Goal: Task Accomplishment & Management: Complete application form

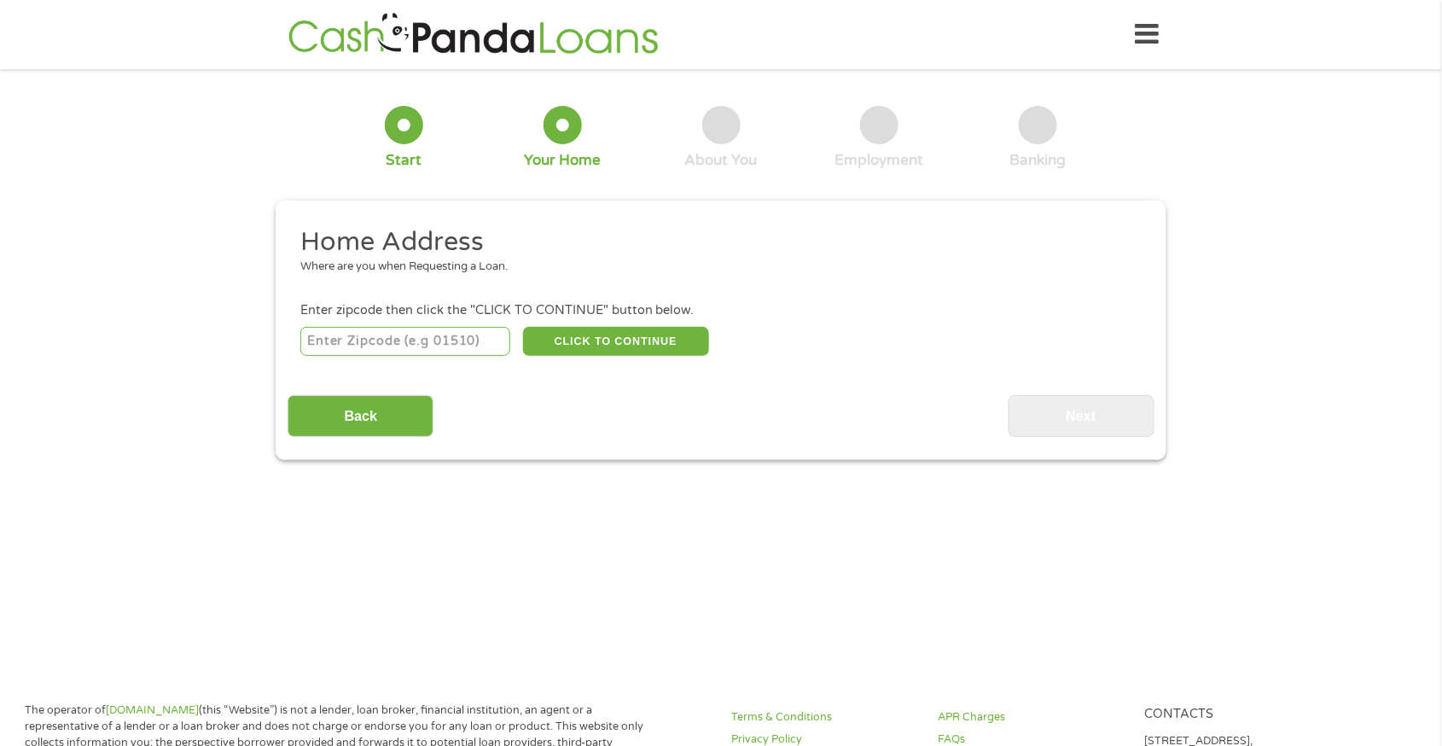
click at [423, 346] on input "number" at bounding box center [405, 341] width 211 height 29
type input "33314"
click at [607, 341] on button "CLICK TO CONTINUE" at bounding box center [616, 341] width 186 height 29
type input "33314"
type input "[GEOGRAPHIC_DATA]"
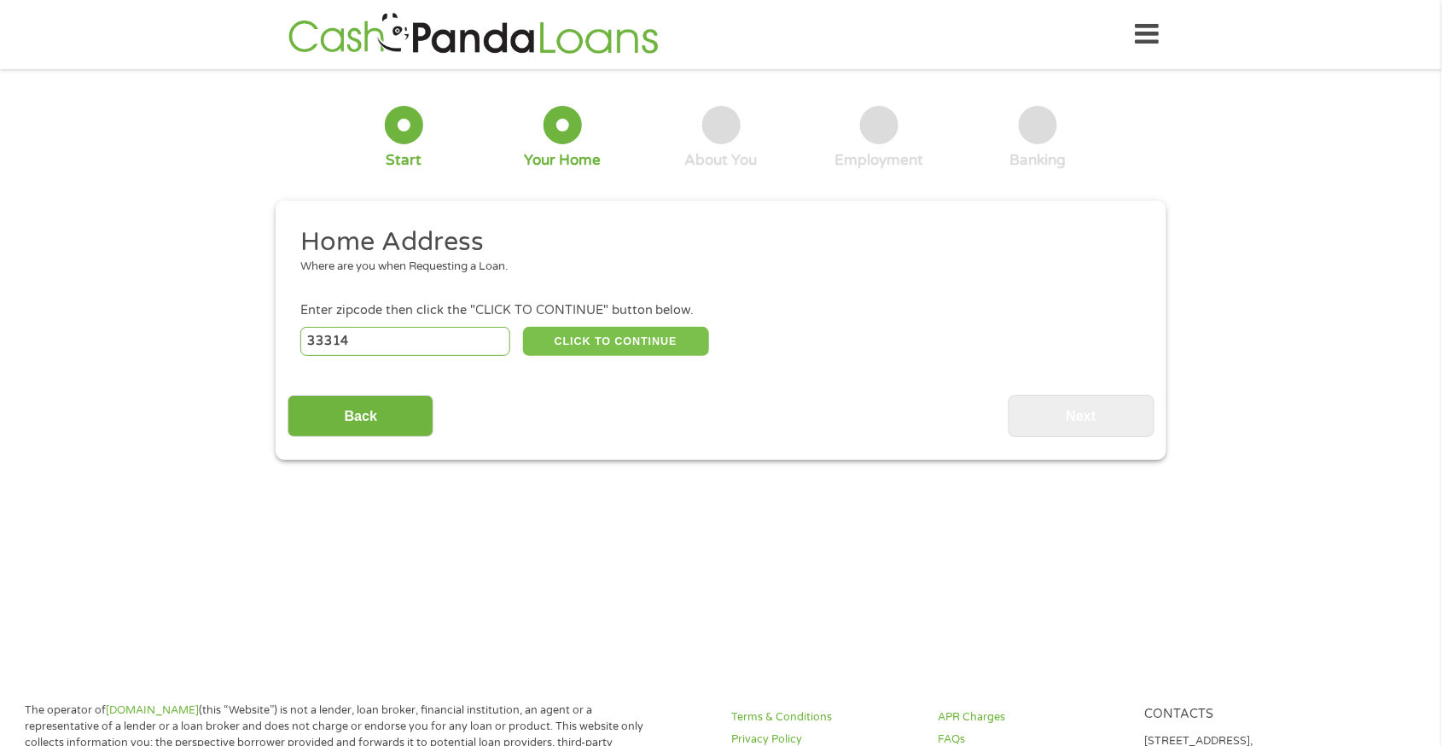
select select "[US_STATE]"
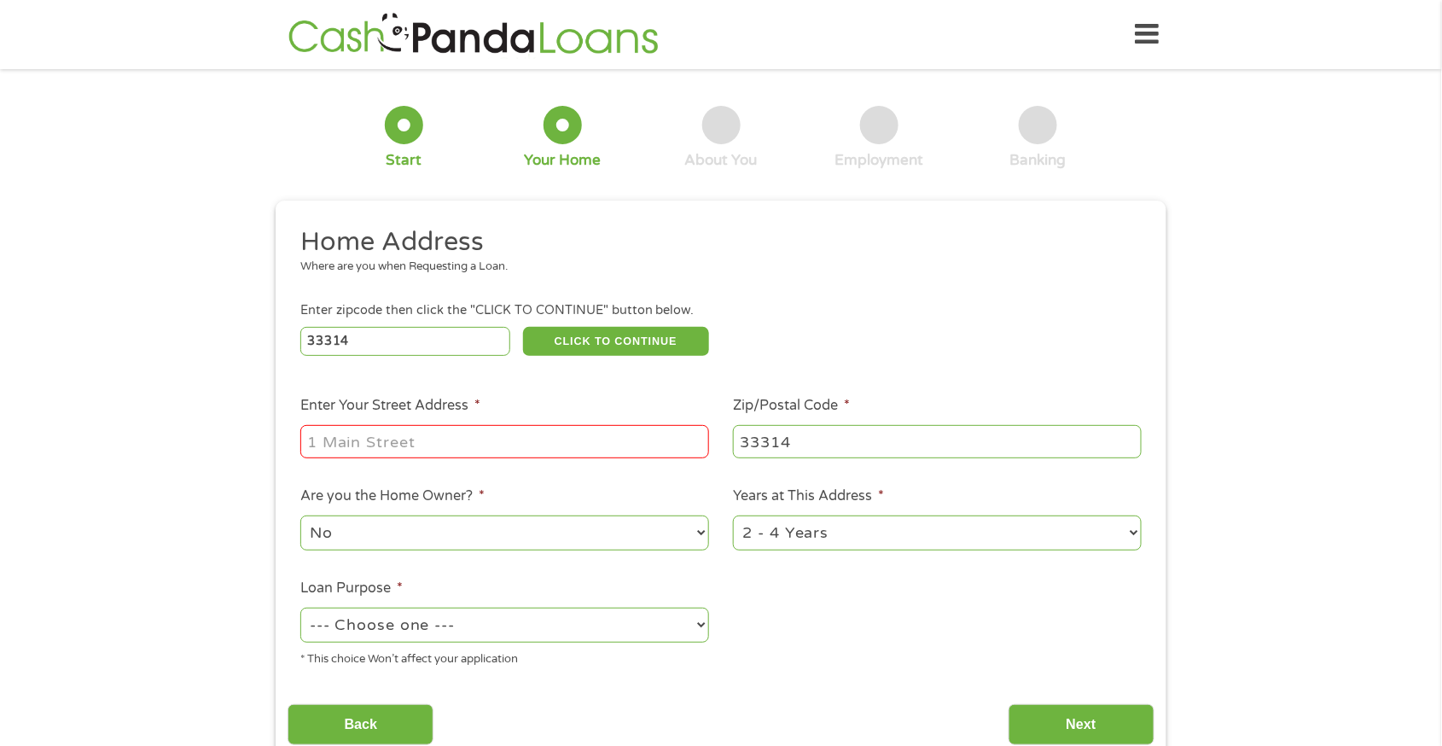
click at [362, 434] on input "Enter Your Street Address *" at bounding box center [504, 441] width 409 height 32
type input "[STREET_ADDRESS] UNIT 112"
click at [498, 527] on select "No Yes" at bounding box center [504, 532] width 409 height 35
click at [945, 620] on ul "Home Address Where are you when Requesting a Loan. Enter zipcode then click the…" at bounding box center [721, 453] width 866 height 456
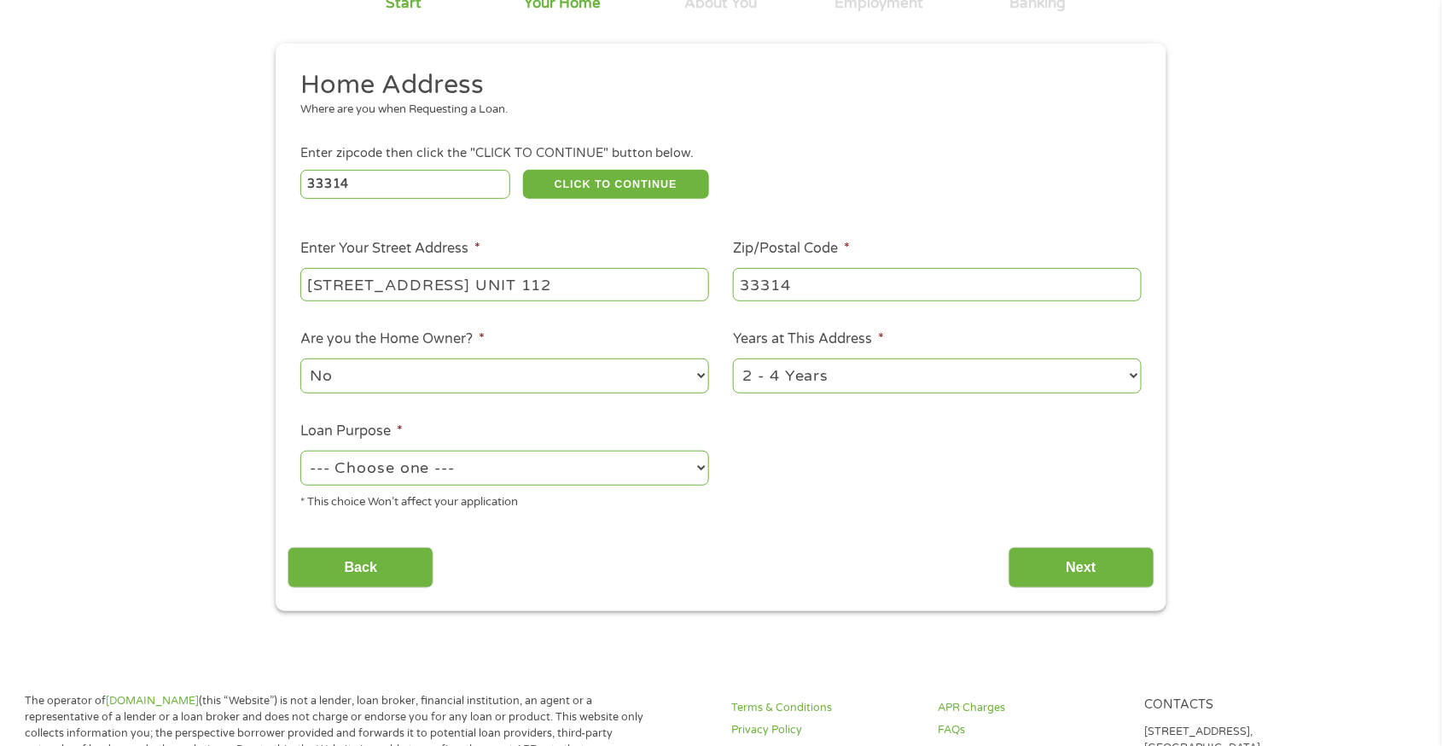
scroll to position [171, 0]
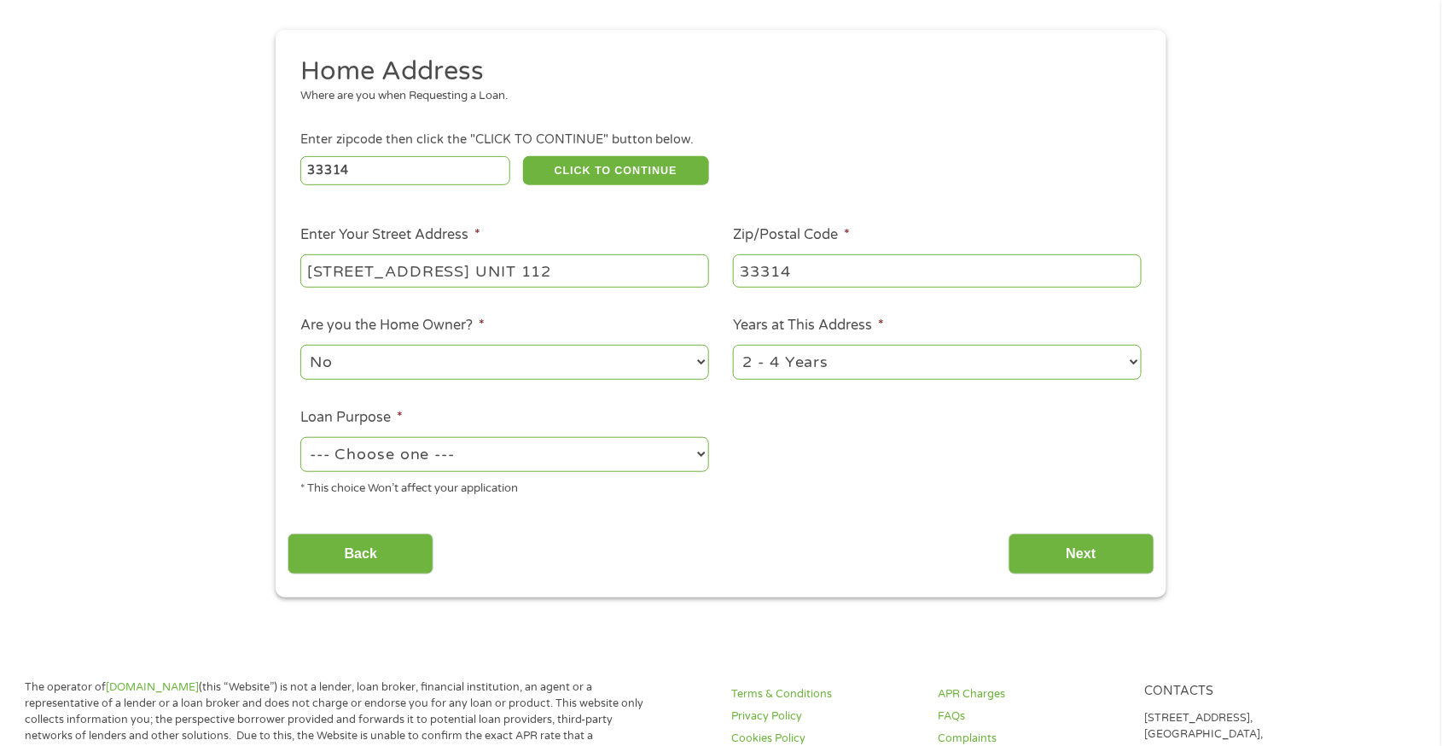
click at [480, 446] on select "--- Choose one --- Pay Bills Debt Consolidation Home Improvement Major Purchase…" at bounding box center [504, 454] width 409 height 35
select select "medicalexpenses"
click at [300, 438] on select "--- Choose one --- Pay Bills Debt Consolidation Home Improvement Major Purchase…" at bounding box center [504, 454] width 409 height 35
click at [1081, 544] on input "Next" at bounding box center [1082, 554] width 146 height 42
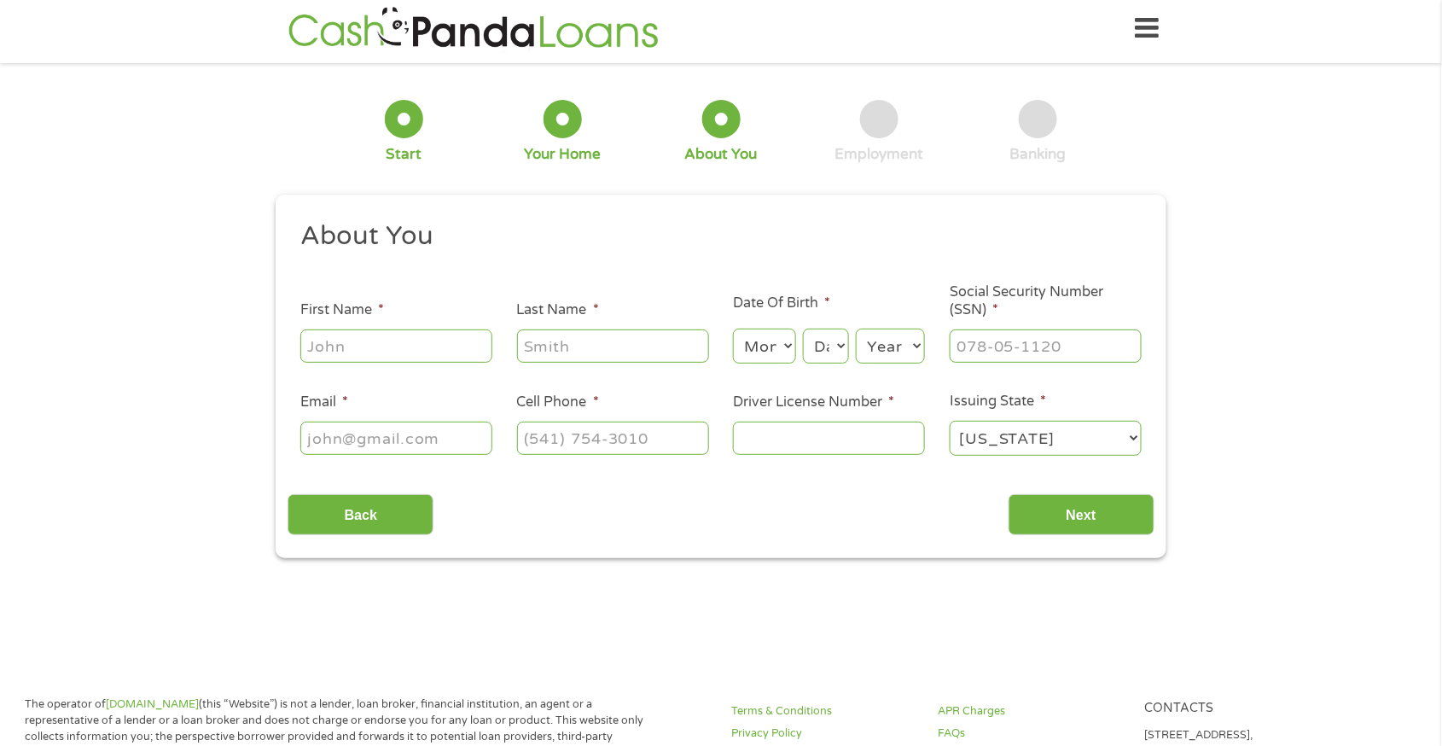
scroll to position [0, 0]
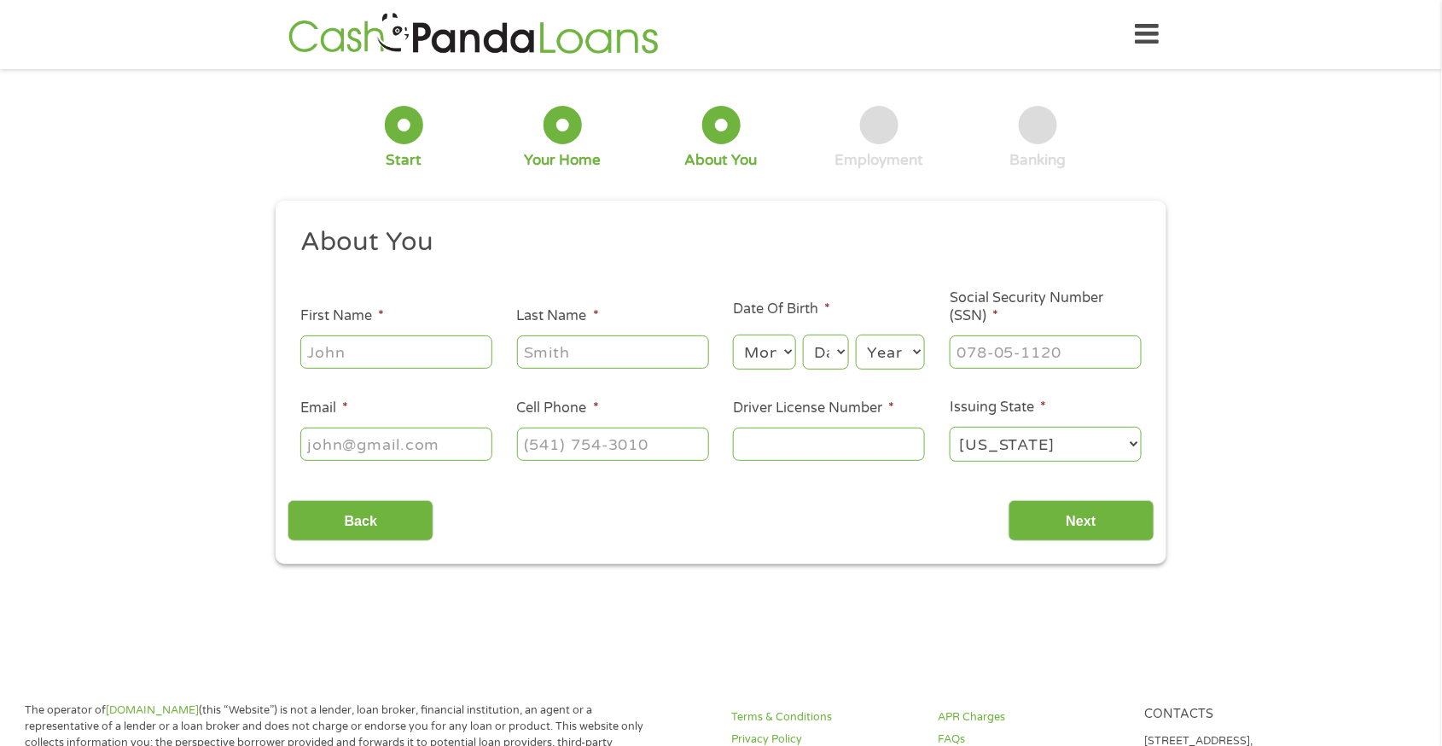
click at [359, 360] on input "First Name *" at bounding box center [396, 351] width 192 height 32
type input "[PERSON_NAME]"
type input "[PHONE_NUMBER]"
click at [624, 355] on input "[PERSON_NAME]" at bounding box center [613, 351] width 192 height 32
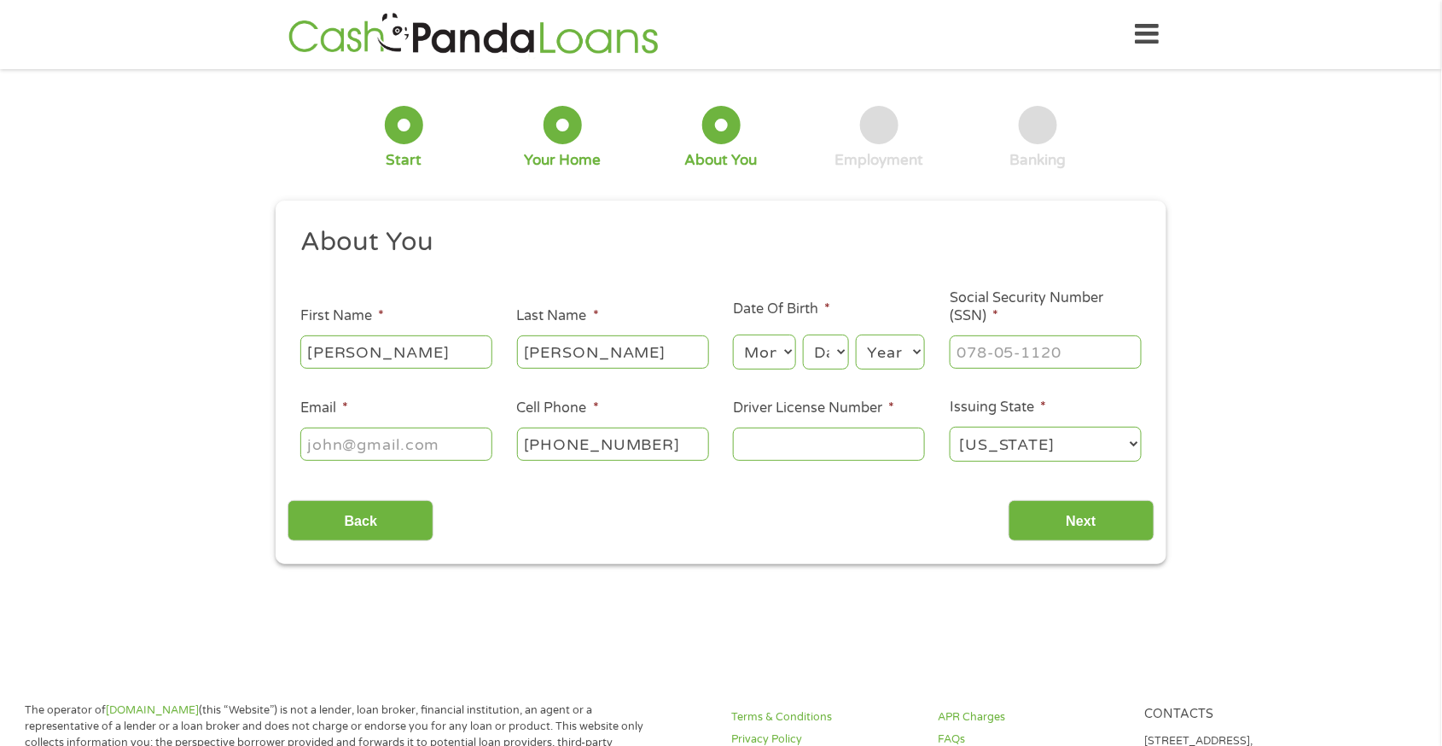
click at [776, 352] on select "Month 1 2 3 4 5 6 7 8 9 10 11 12" at bounding box center [764, 352] width 62 height 35
select select "5"
click at [733, 335] on select "Month 1 2 3 4 5 6 7 8 9 10 11 12" at bounding box center [764, 352] width 62 height 35
click at [830, 348] on select "Day 1 2 3 4 5 6 7 8 9 10 11 12 13 14 15 16 17 18 19 20 21 22 23 24 25 26 27 28 …" at bounding box center [826, 352] width 46 height 35
select select "30"
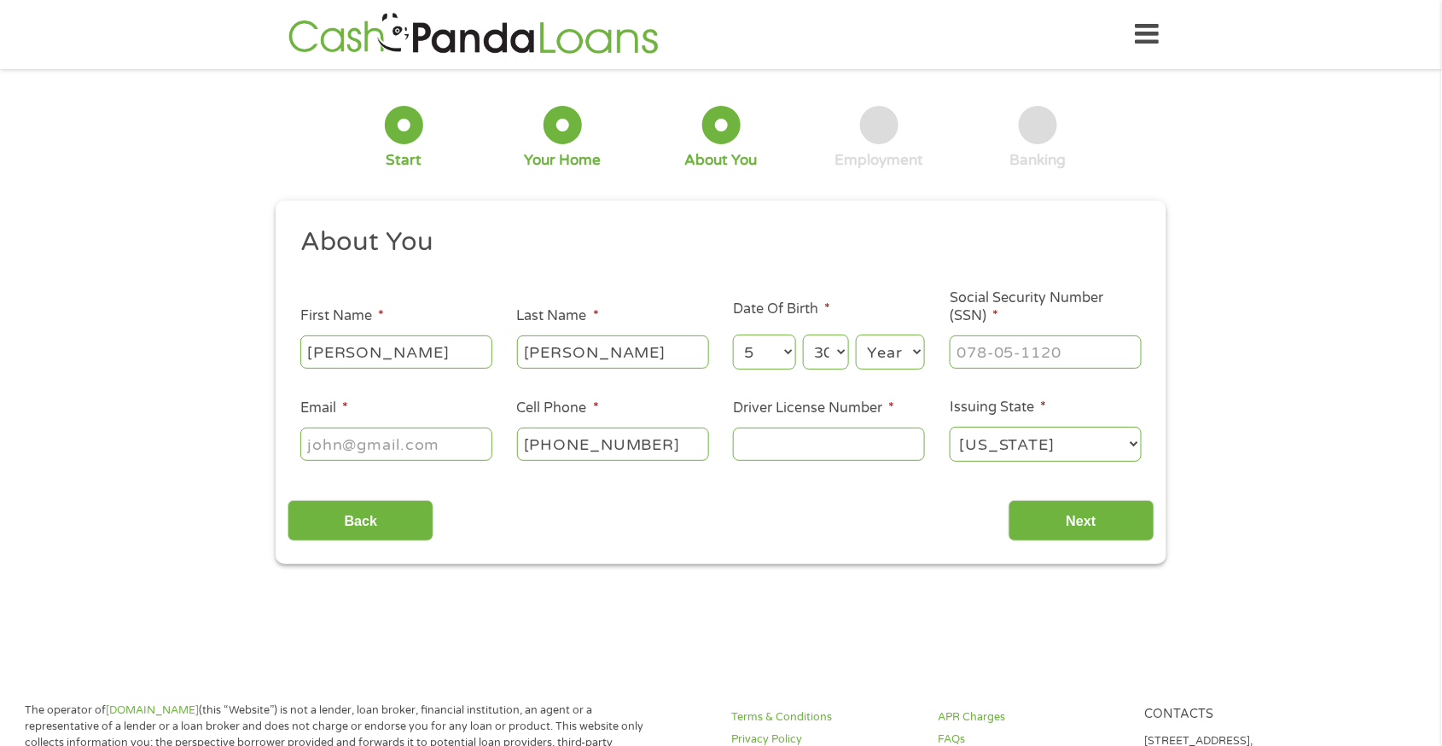
click at [803, 335] on select "Day 1 2 3 4 5 6 7 8 9 10 11 12 13 14 15 16 17 18 19 20 21 22 23 24 25 26 27 28 …" at bounding box center [826, 352] width 46 height 35
click at [876, 340] on select "Year [DATE] 2006 2005 2004 2003 2002 2001 2000 1999 1998 1997 1996 1995 1994 19…" at bounding box center [890, 352] width 69 height 35
select select "1976"
click at [856, 335] on select "Year [DATE] 2006 2005 2004 2003 2002 2001 2000 1999 1998 1997 1996 1995 1994 19…" at bounding box center [890, 352] width 69 height 35
click at [998, 353] on input "___-__-____" at bounding box center [1046, 351] width 192 height 32
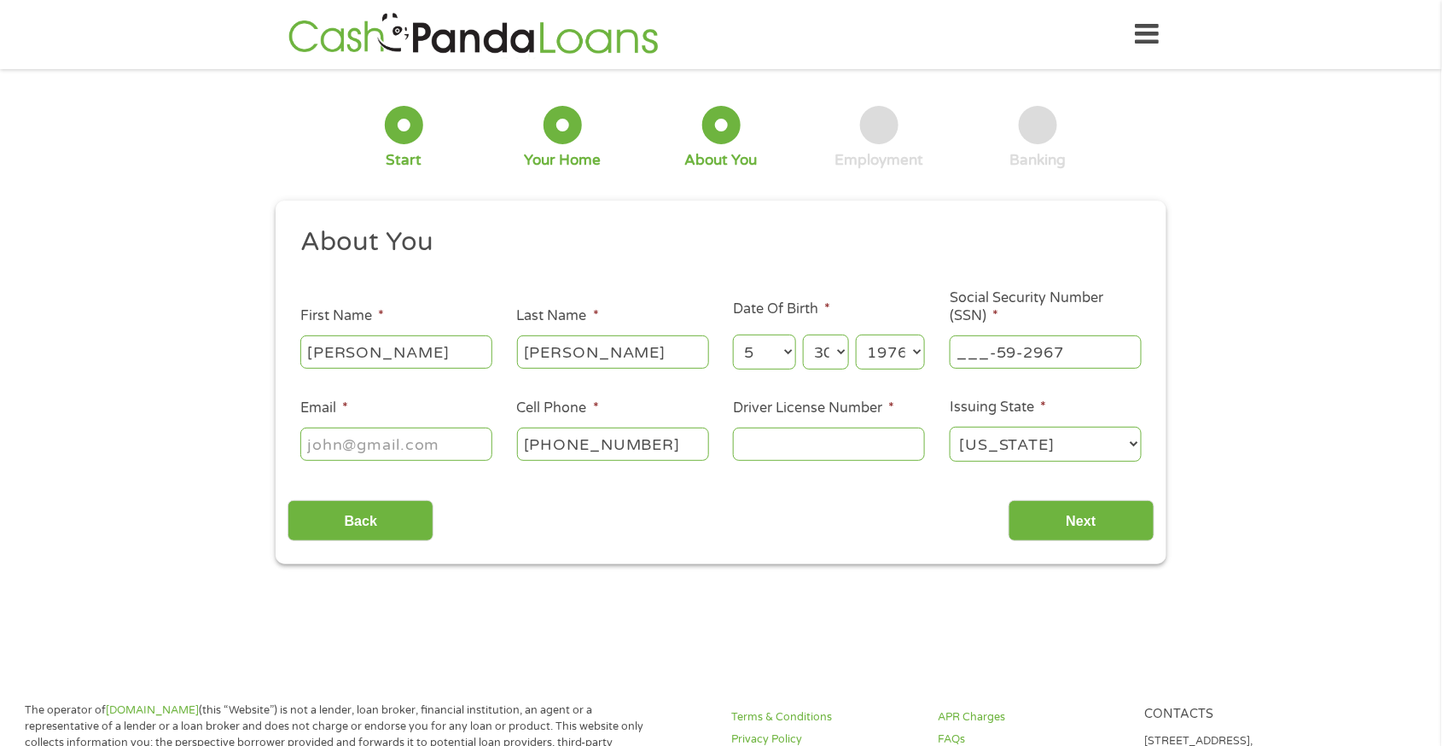
drag, startPoint x: 1082, startPoint y: 349, endPoint x: 955, endPoint y: 349, distance: 127.1
click at [955, 349] on input "___-59-2967" at bounding box center [1046, 351] width 192 height 32
type input "592-29-6746"
click at [410, 449] on input "Email *" at bounding box center [396, 444] width 192 height 32
type input "E"
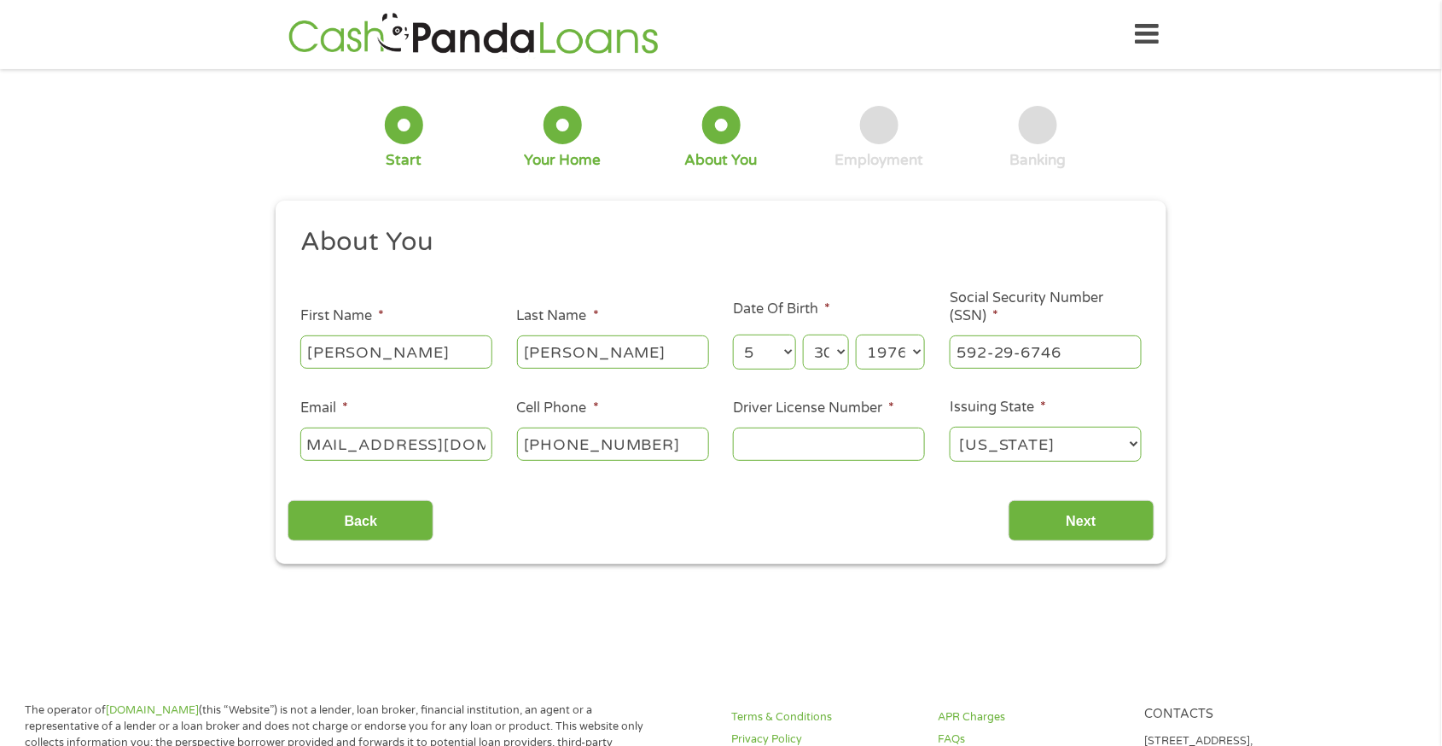
scroll to position [0, 35]
type input "[EMAIL_ADDRESS][DOMAIN_NAME]"
drag, startPoint x: 499, startPoint y: 446, endPoint x: 424, endPoint y: 446, distance: 75.1
click at [422, 446] on ul "About You This field is hidden when viewing the form Title * --- Choose one ---…" at bounding box center [721, 351] width 866 height 252
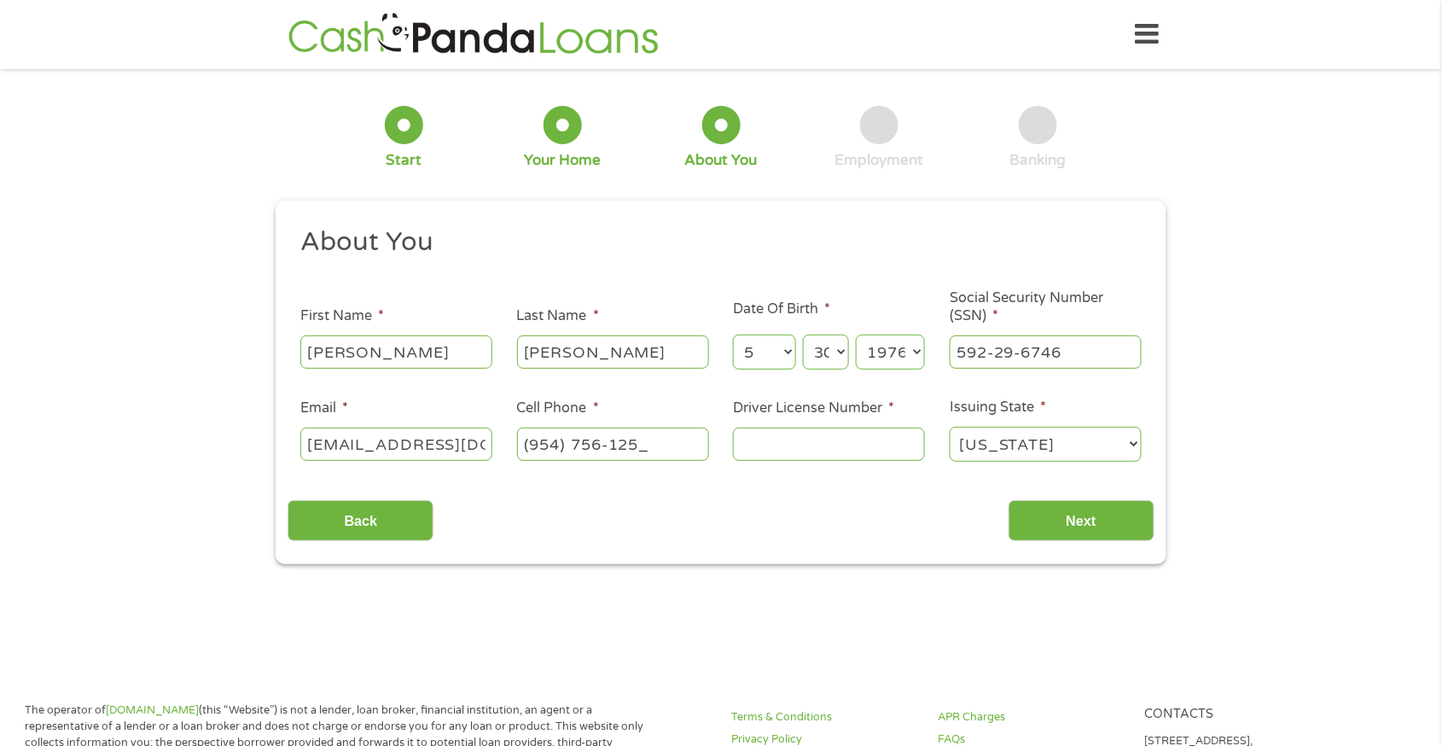
type input "[PHONE_NUMBER]"
click at [1087, 521] on input "Next" at bounding box center [1082, 521] width 146 height 42
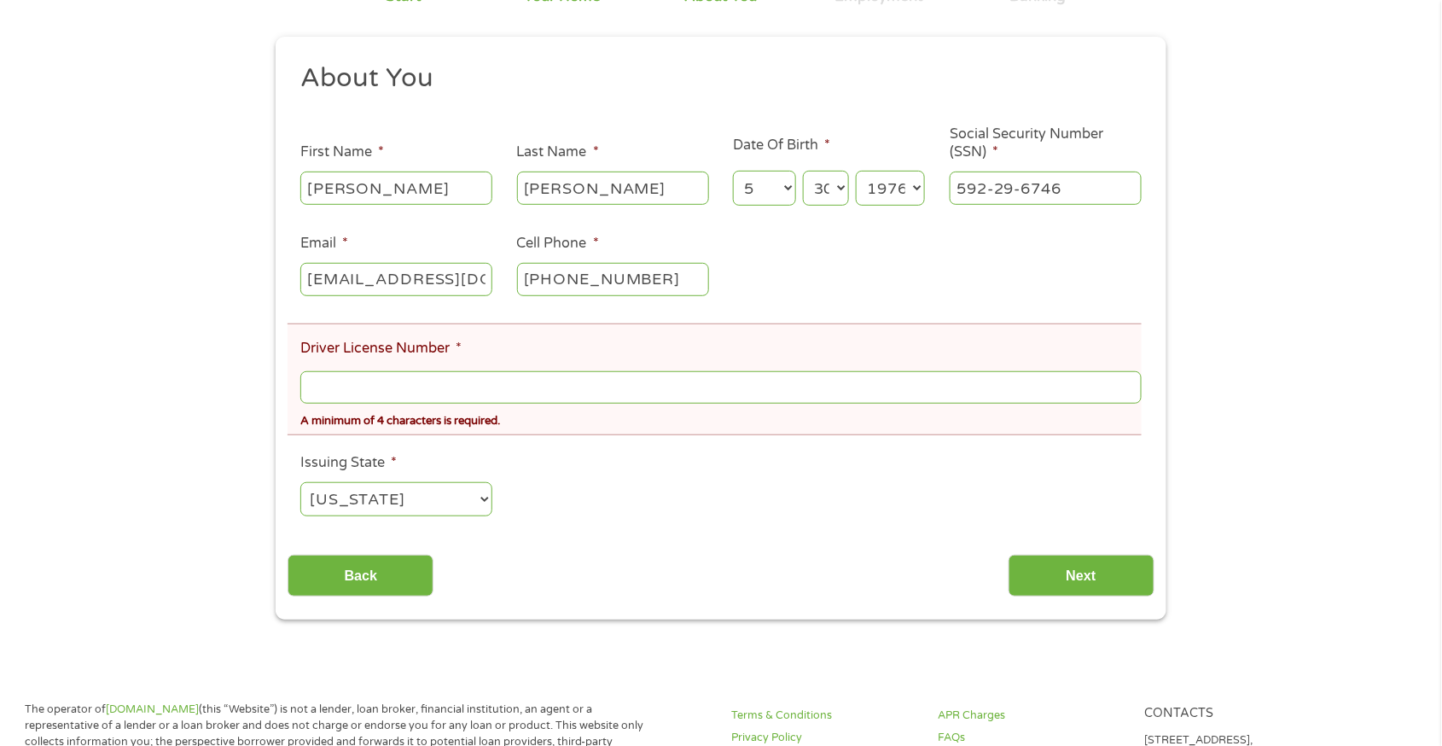
scroll to position [256, 0]
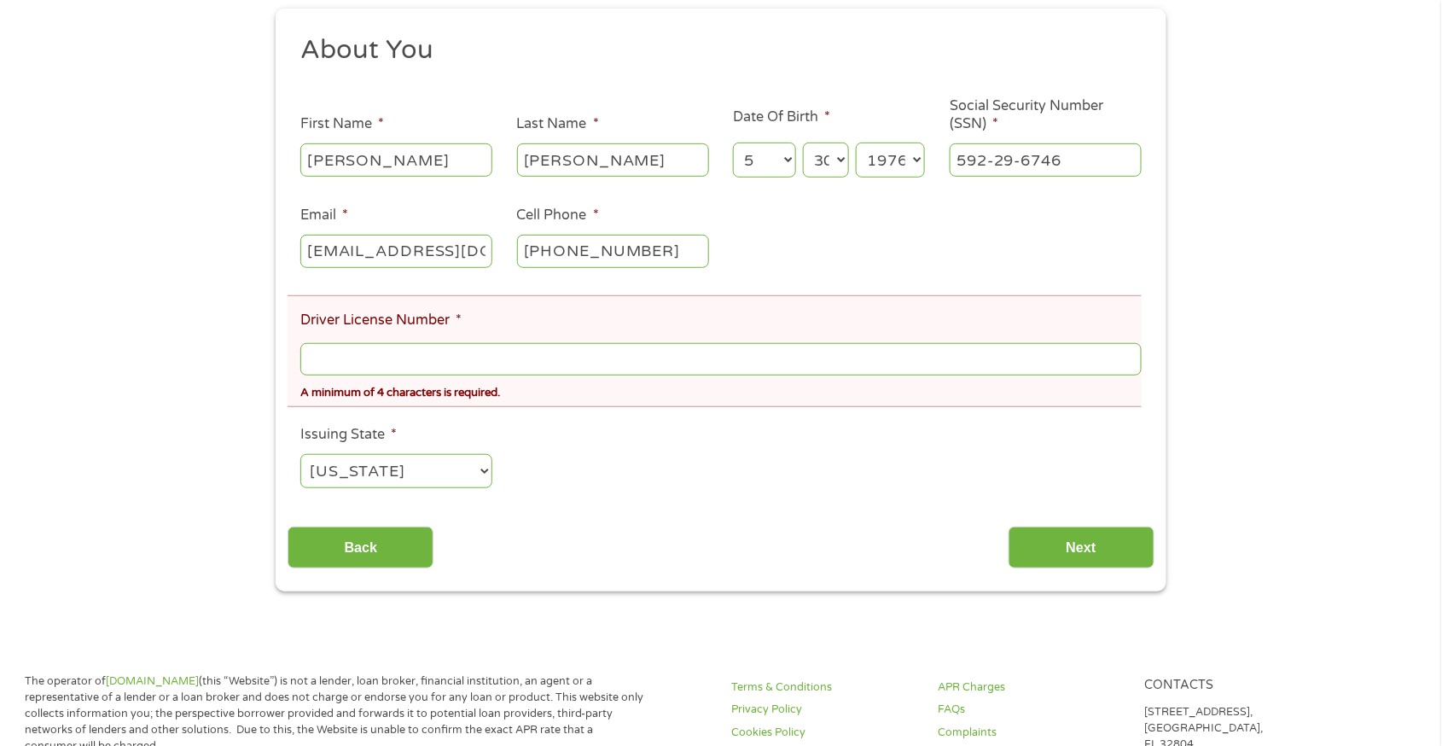
drag, startPoint x: 343, startPoint y: 359, endPoint x: 363, endPoint y: 352, distance: 20.8
click at [344, 359] on input "Driver License Number *" at bounding box center [720, 359] width 841 height 32
type input "e"
type input "E262219766900"
click at [1081, 565] on input "Next" at bounding box center [1082, 548] width 146 height 42
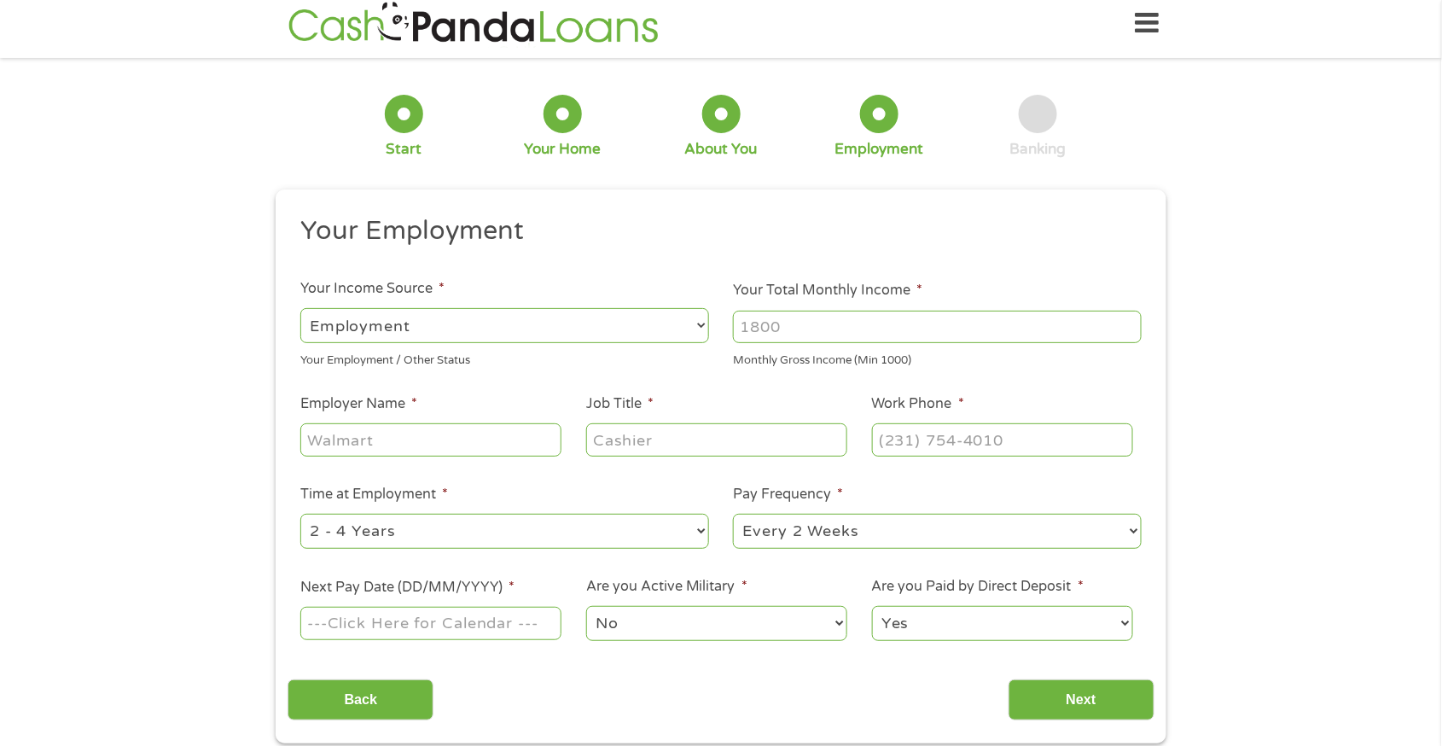
scroll to position [0, 0]
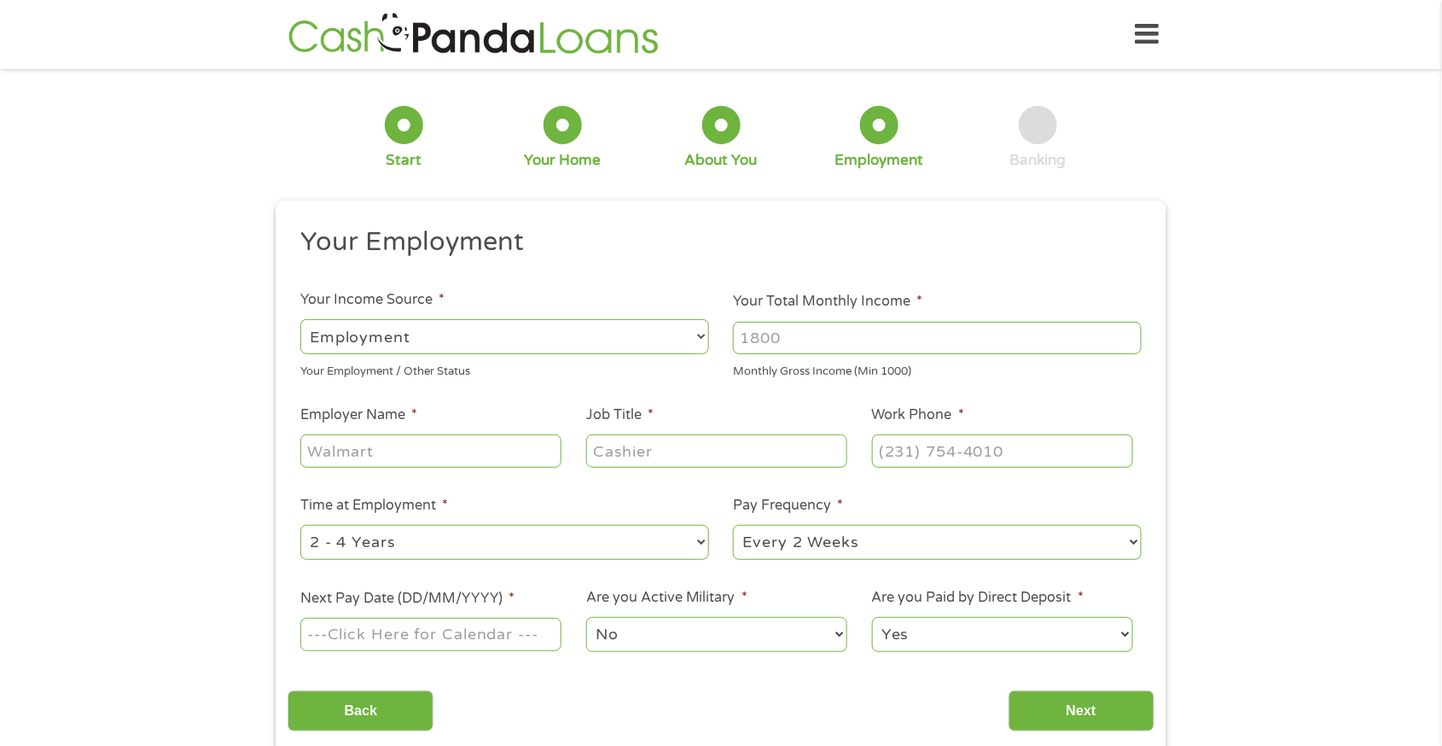
click at [887, 348] on input "Your Total Monthly Income *" at bounding box center [937, 338] width 409 height 32
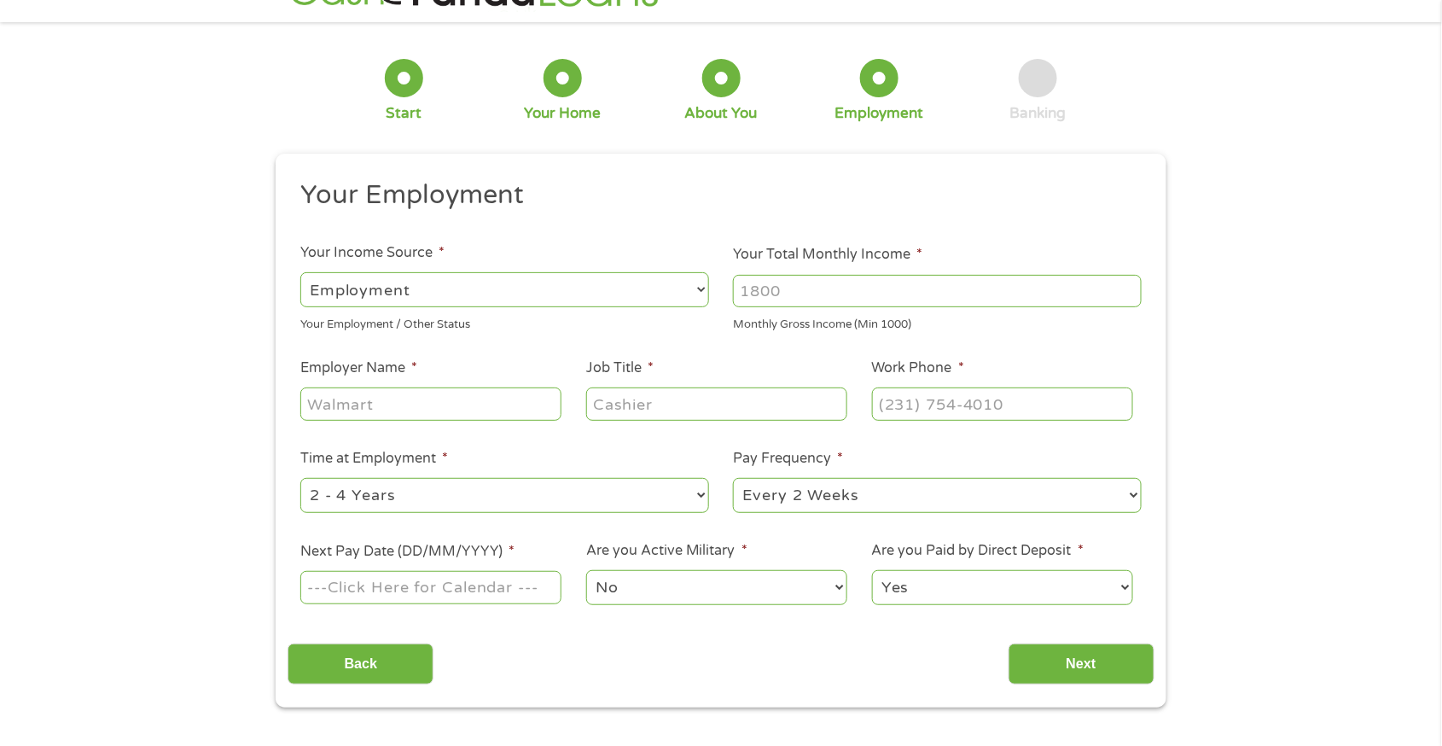
scroll to position [84, 0]
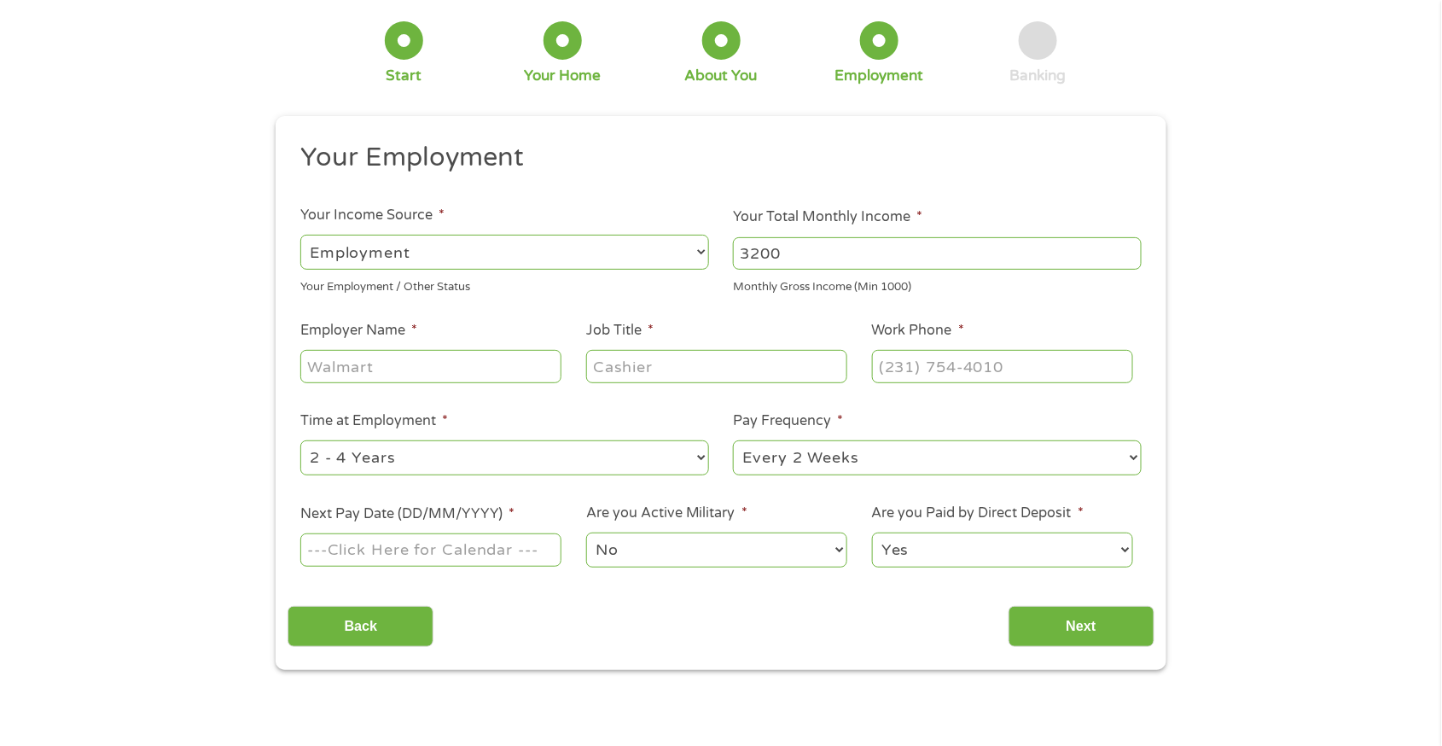
type input "3200"
click at [380, 357] on input "Employer Name *" at bounding box center [430, 366] width 261 height 32
type input "AIRPARTS COMPANY"
drag, startPoint x: 595, startPoint y: 358, endPoint x: 649, endPoint y: 362, distance: 54.8
click at [608, 360] on input "Job Title *" at bounding box center [716, 366] width 261 height 32
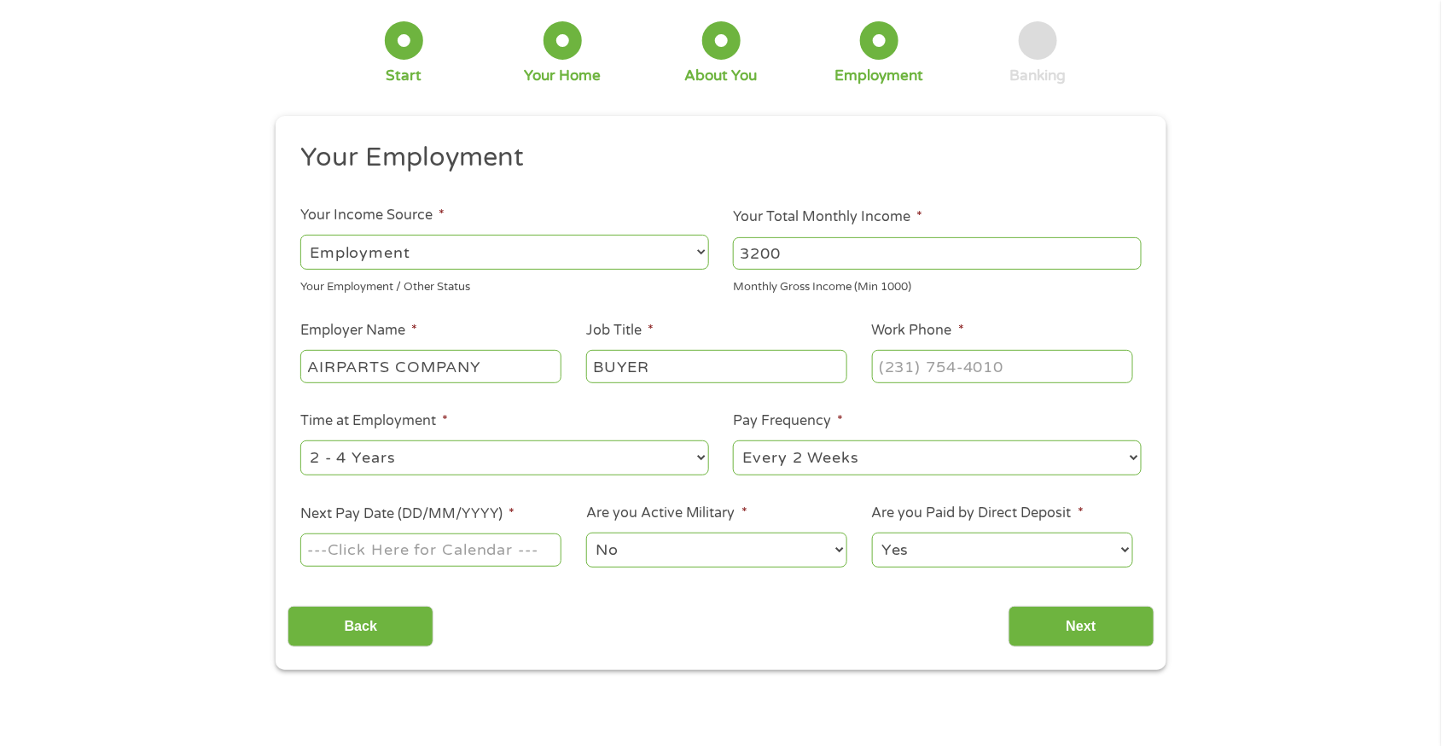
type input "BUYER"
type input "[PHONE_NUMBER]"
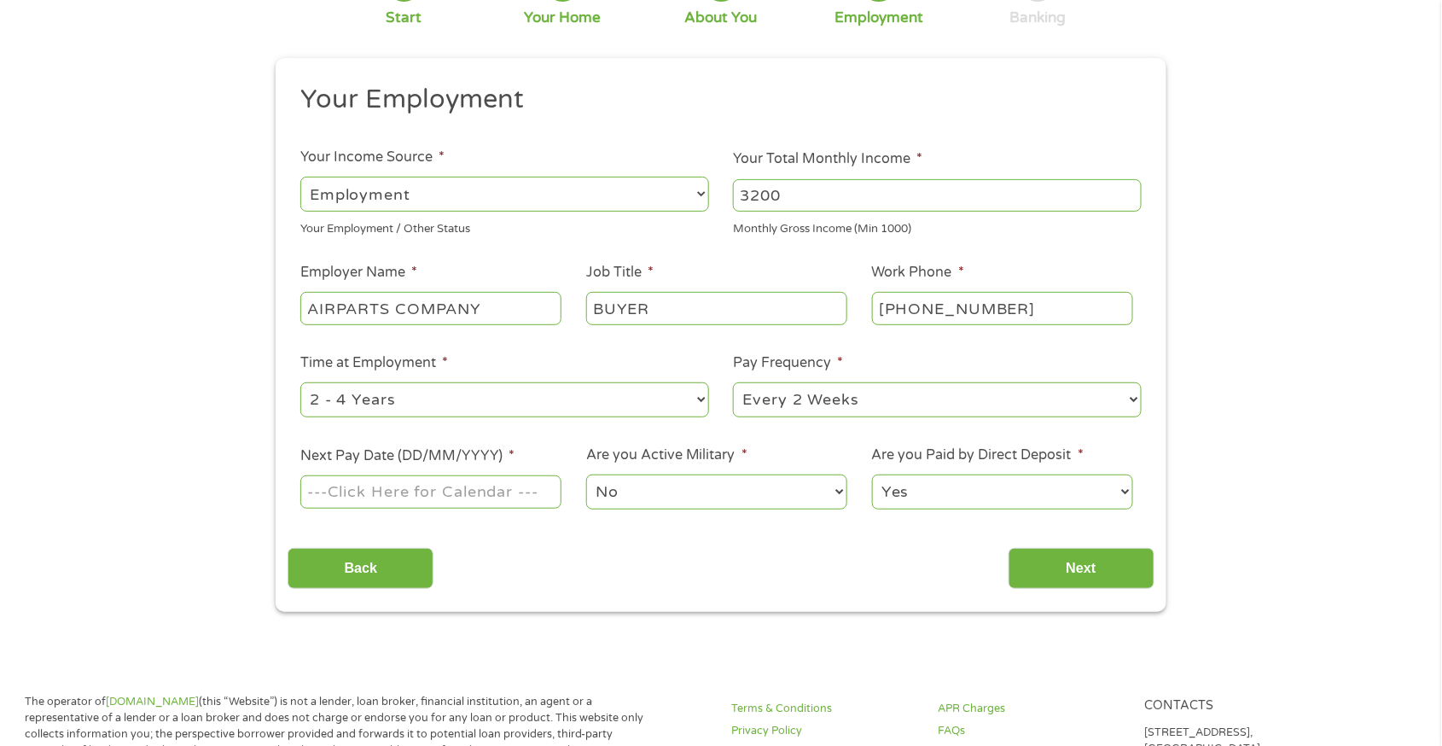
scroll to position [171, 0]
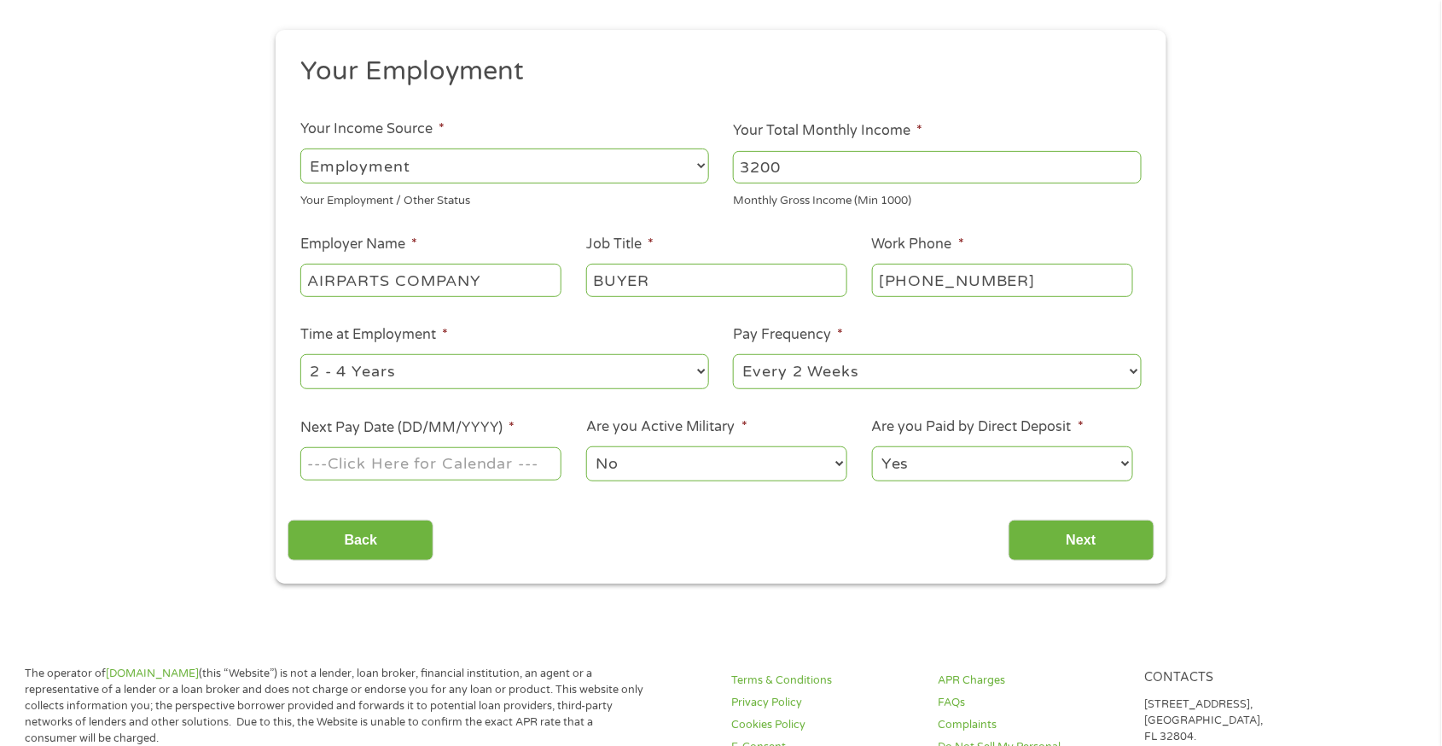
click at [672, 375] on select "--- Choose one --- 1 Year or less 1 - 2 Years 2 - 4 Years Over 4 Years" at bounding box center [504, 371] width 409 height 35
select select "60months"
click at [300, 354] on select "--- Choose one --- 1 Year or less 1 - 2 Years 2 - 4 Years Over 4 Years" at bounding box center [504, 371] width 409 height 35
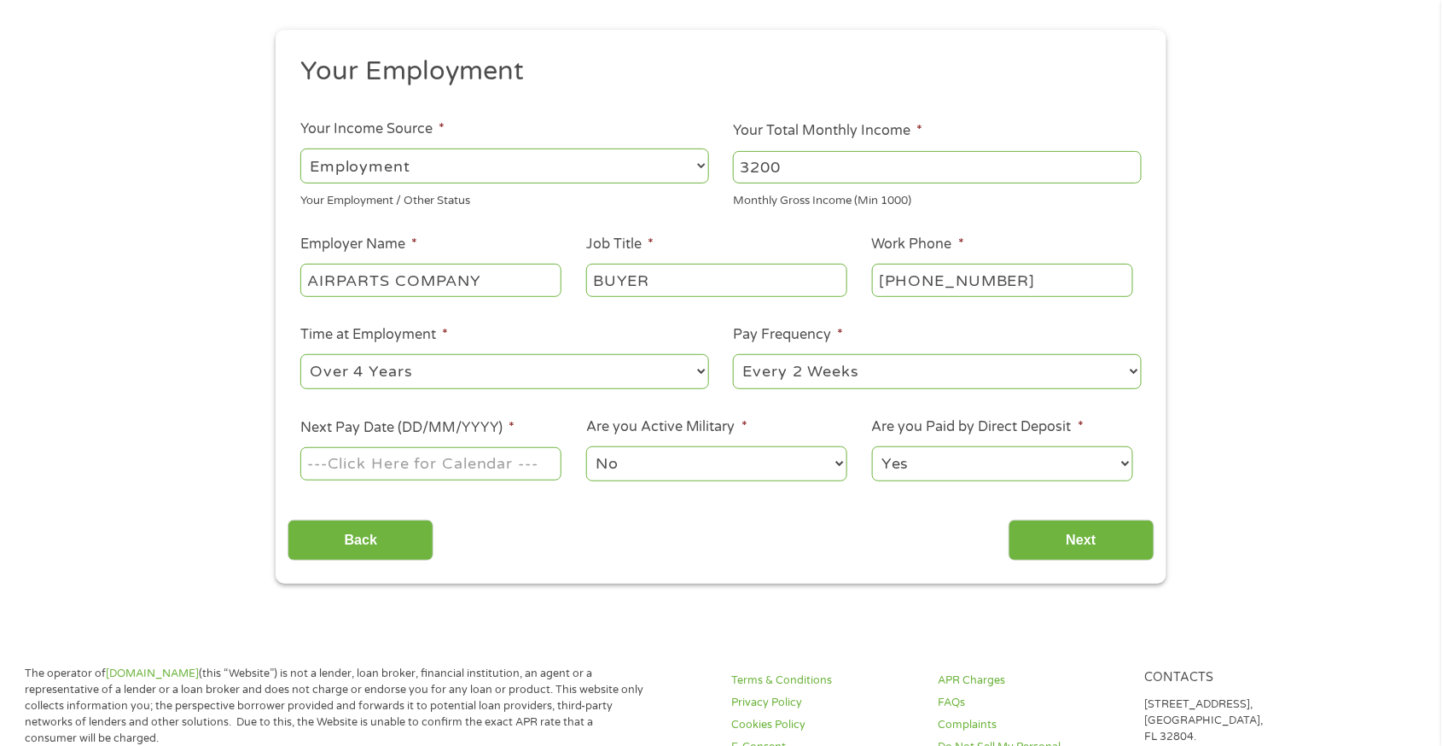
click at [383, 467] on input "Next Pay Date (DD/MM/YYYY) *" at bounding box center [430, 463] width 261 height 32
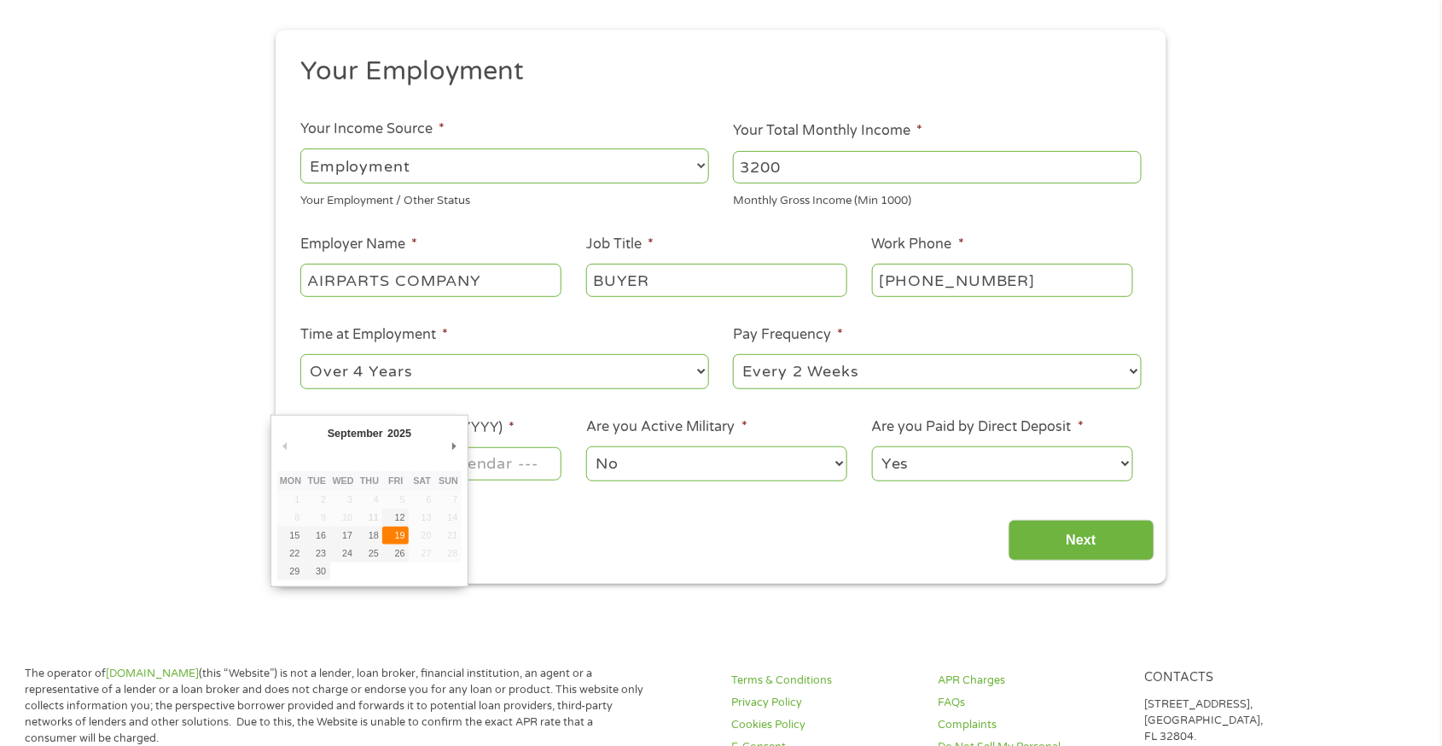
type input "[DATE]"
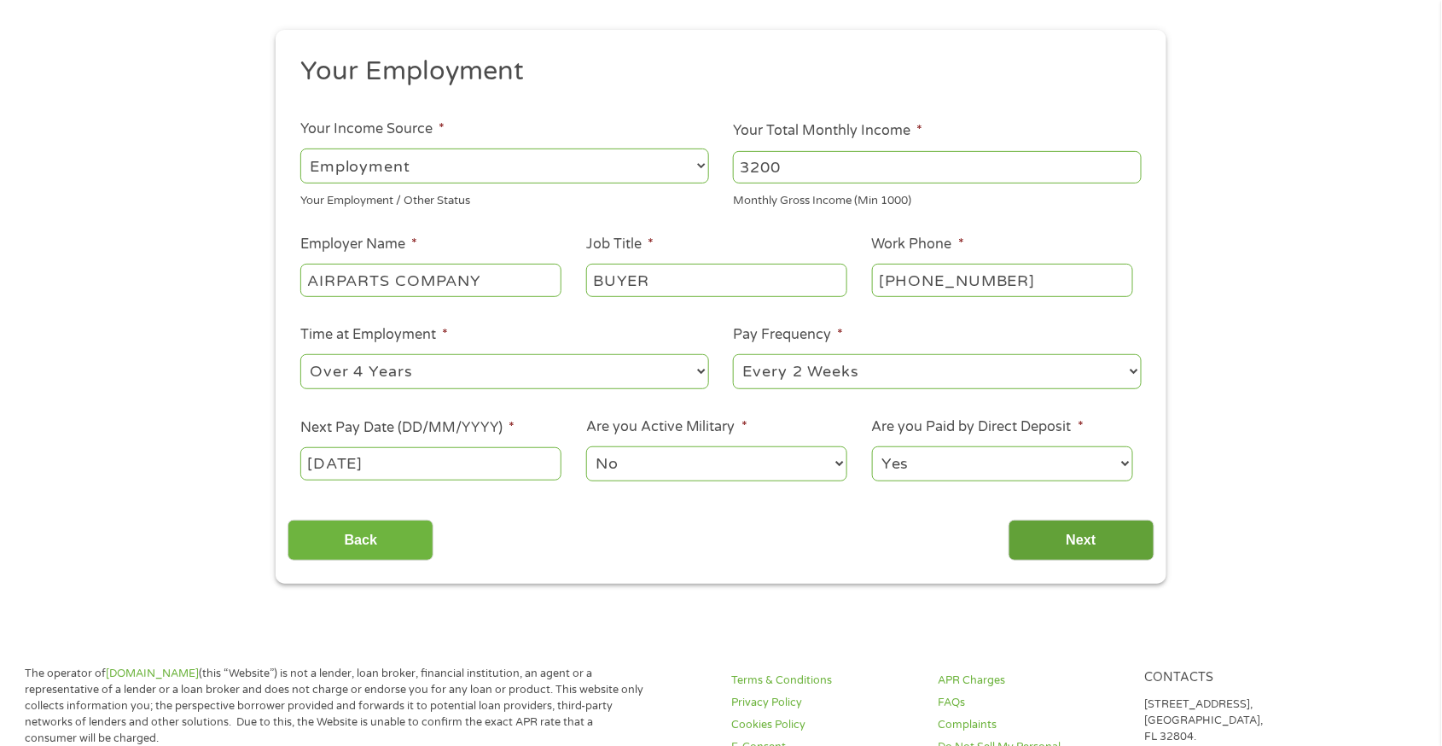
drag, startPoint x: 1079, startPoint y: 529, endPoint x: 1092, endPoint y: 536, distance: 14.5
click at [1087, 532] on input "Next" at bounding box center [1082, 541] width 146 height 42
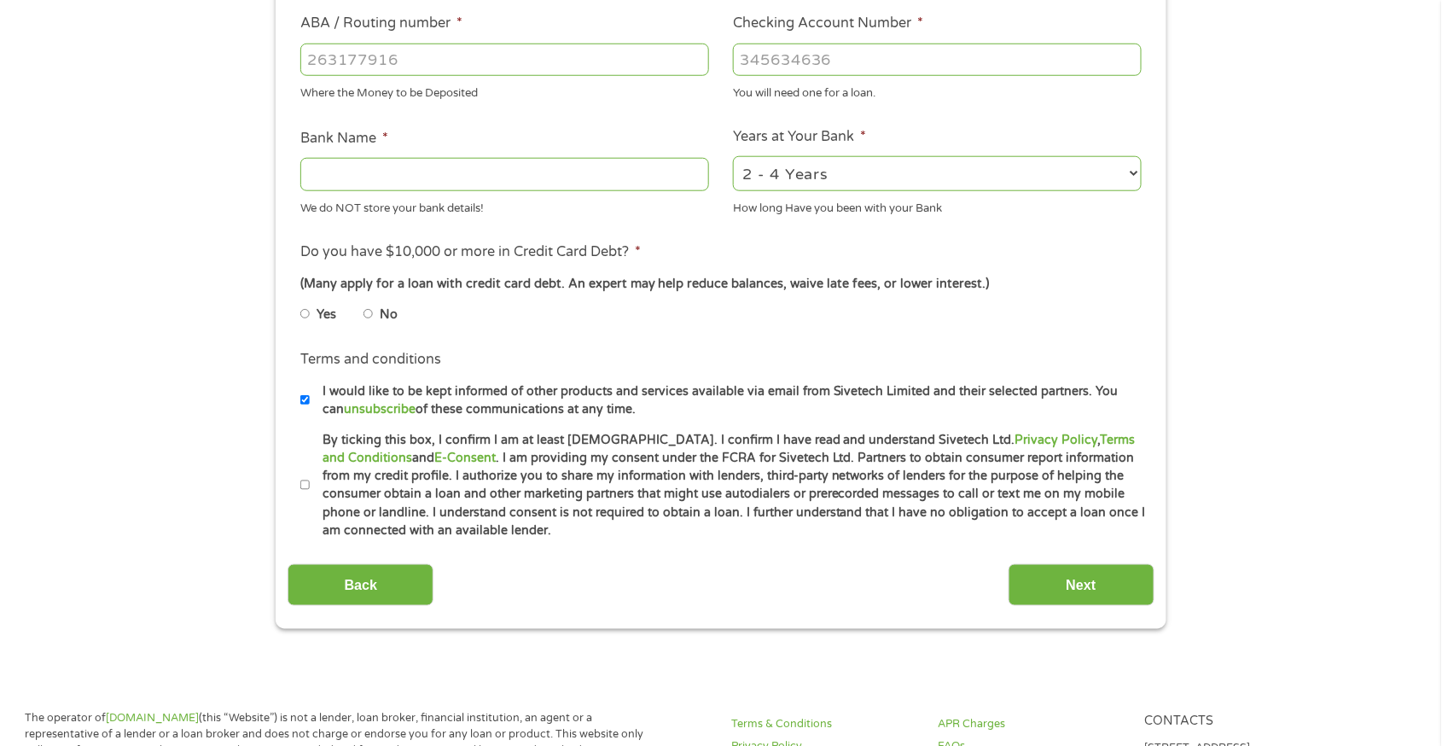
scroll to position [512, 0]
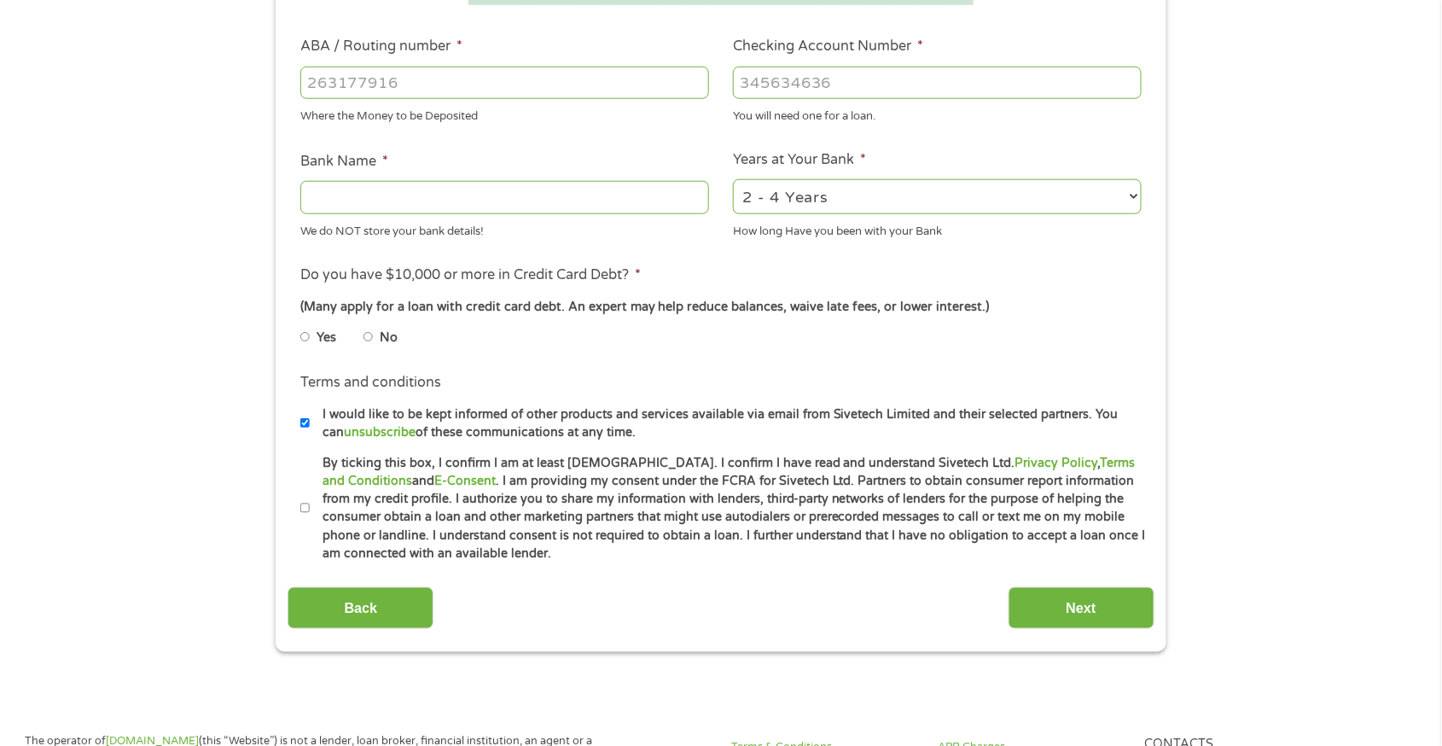
click at [406, 105] on div "Where the Money to be Deposited" at bounding box center [504, 113] width 409 height 23
drag, startPoint x: 369, startPoint y: 84, endPoint x: 382, endPoint y: 89, distance: 14.3
click at [372, 85] on input "ABA / Routing number *" at bounding box center [504, 83] width 409 height 32
type input "263191387"
type input "BRANCH BANKING AND TRUST CO"
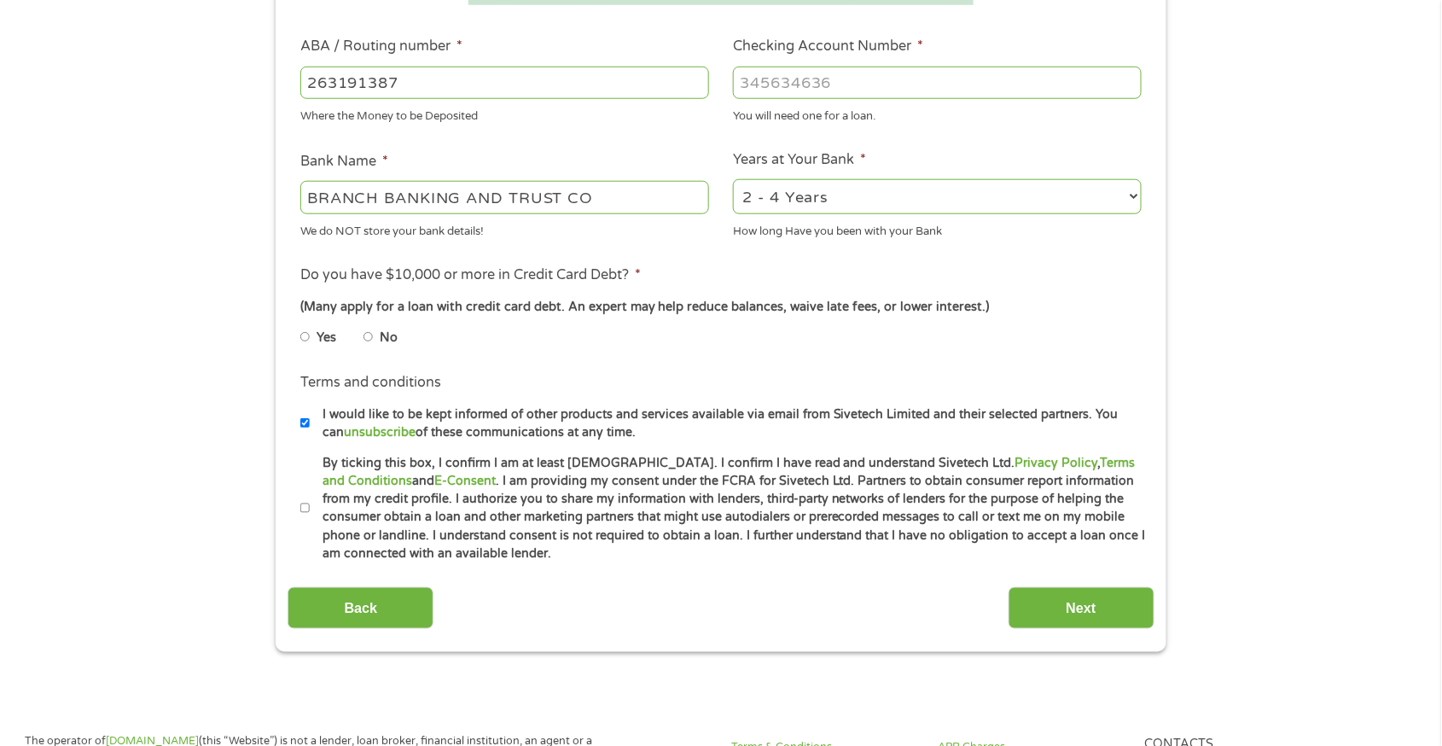
type input "263191387"
click at [779, 76] on input "Checking Account Number *" at bounding box center [937, 83] width 409 height 32
type input "1100033264419"
click at [964, 202] on select "2 - 4 Years 6 - 12 Months 1 - 2 Years Over 4 Years" at bounding box center [937, 196] width 409 height 35
select select "60months"
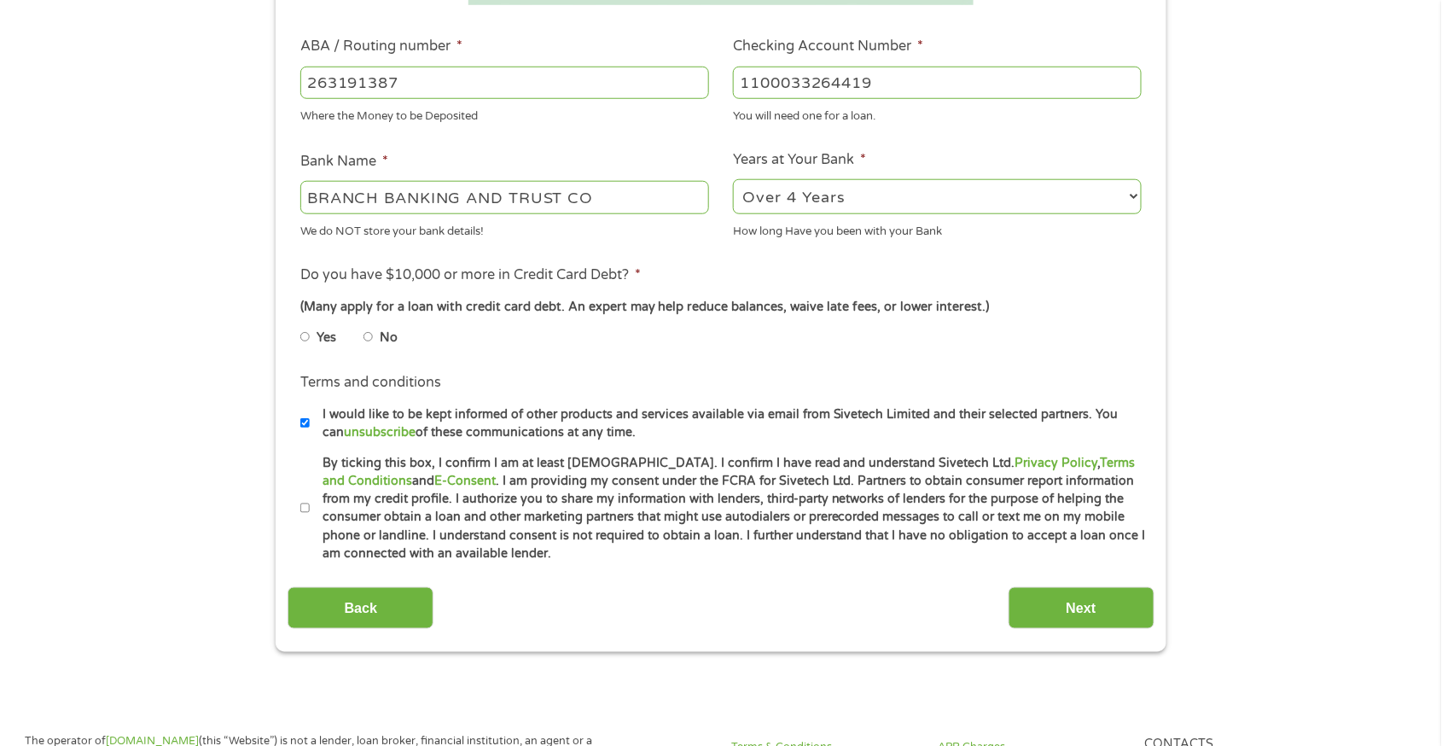
click at [733, 179] on select "2 - 4 Years 6 - 12 Months 1 - 2 Years Over 4 Years" at bounding box center [937, 196] width 409 height 35
click at [1123, 271] on li "Do you have $10,000 or more in Credit Card Debt? * (Many apply for a loan with …" at bounding box center [721, 313] width 866 height 96
click at [419, 194] on input "BRANCH BANKING AND TRUST CO" at bounding box center [504, 197] width 409 height 32
drag, startPoint x: 207, startPoint y: 196, endPoint x: 67, endPoint y: 196, distance: 139.9
click at [68, 198] on div "1 Start 2 Your Home 3 About You 4 Employment 5 Banking 6 This field is hidden w…" at bounding box center [721, 110] width 1442 height 1082
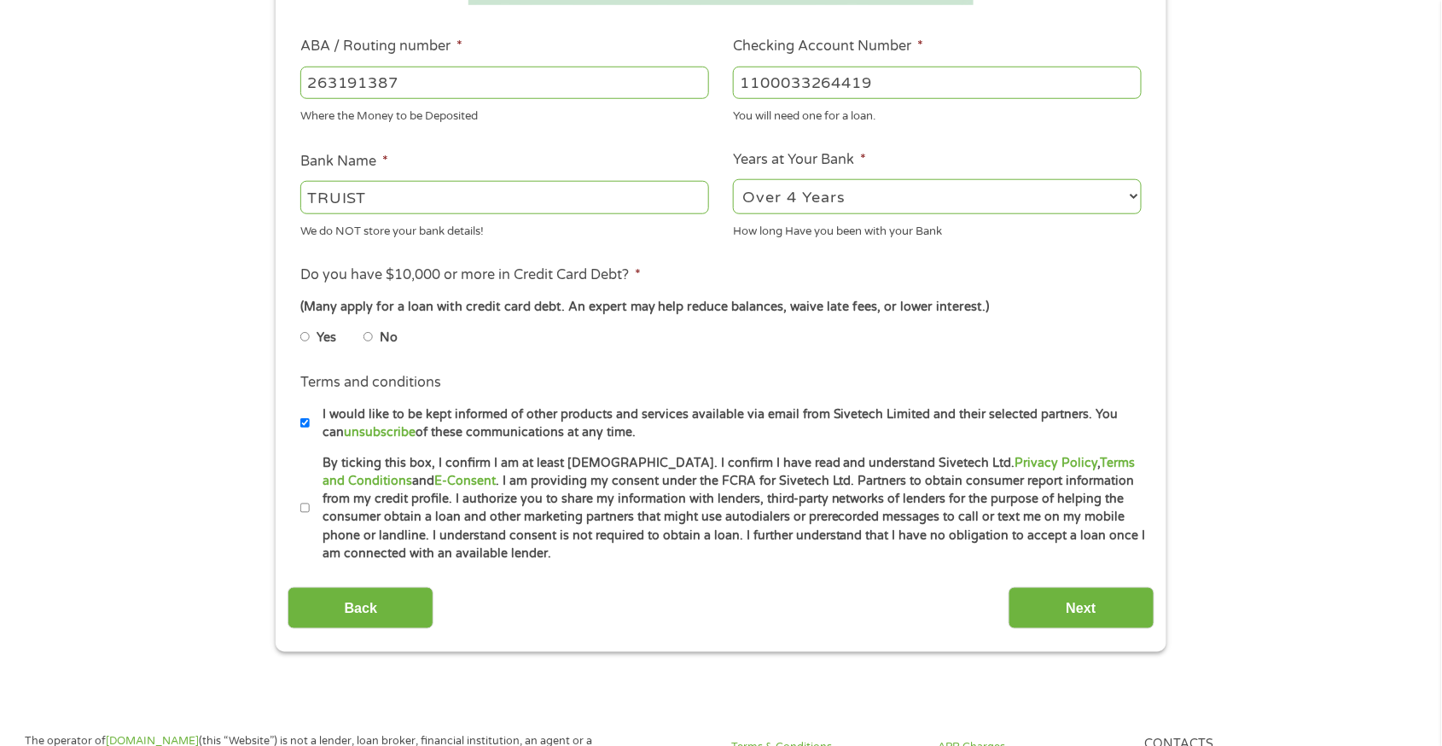
type input "TRUIST"
click at [1290, 292] on div "1 Start 2 Your Home 3 About You 4 Employment 5 Banking 6 This field is hidden w…" at bounding box center [721, 110] width 1442 height 1082
click at [372, 335] on input "No" at bounding box center [369, 336] width 10 height 27
radio input "true"
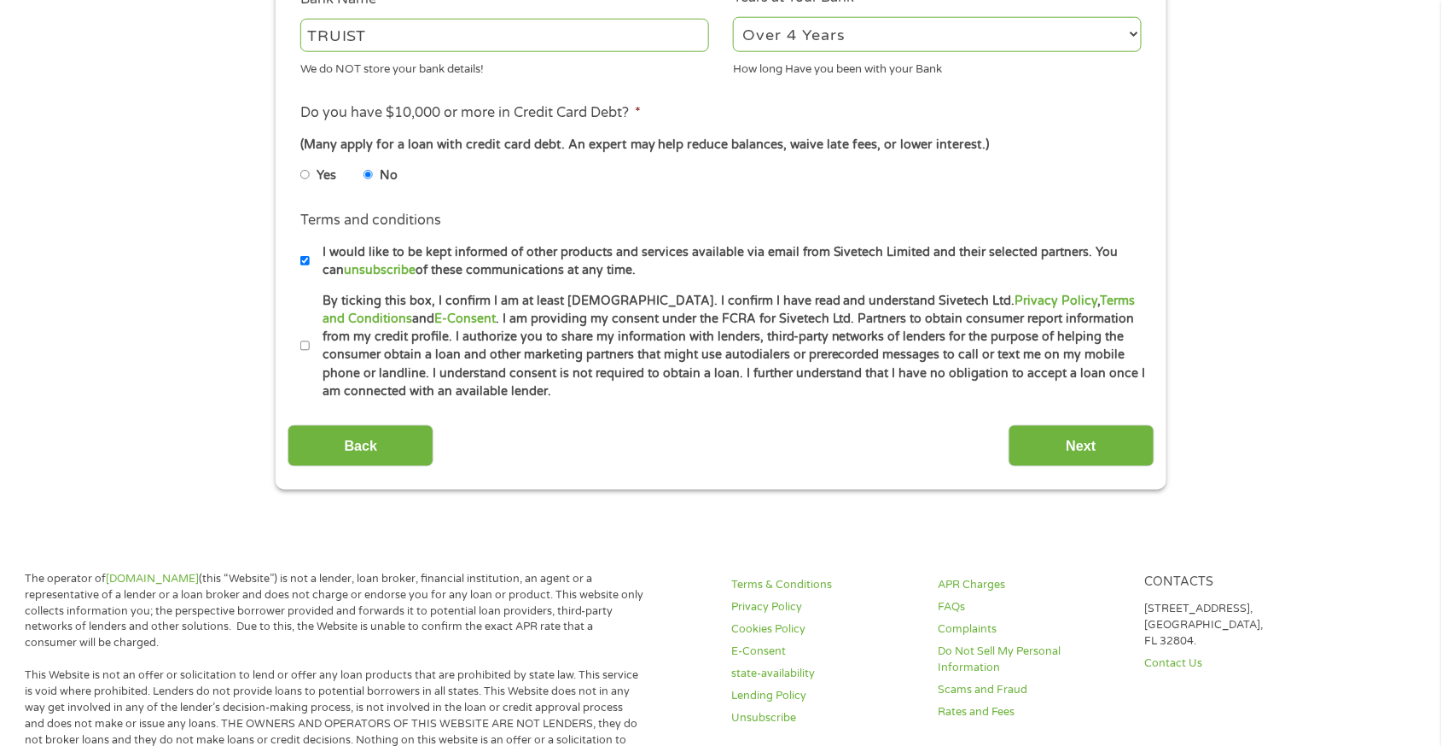
scroll to position [683, 0]
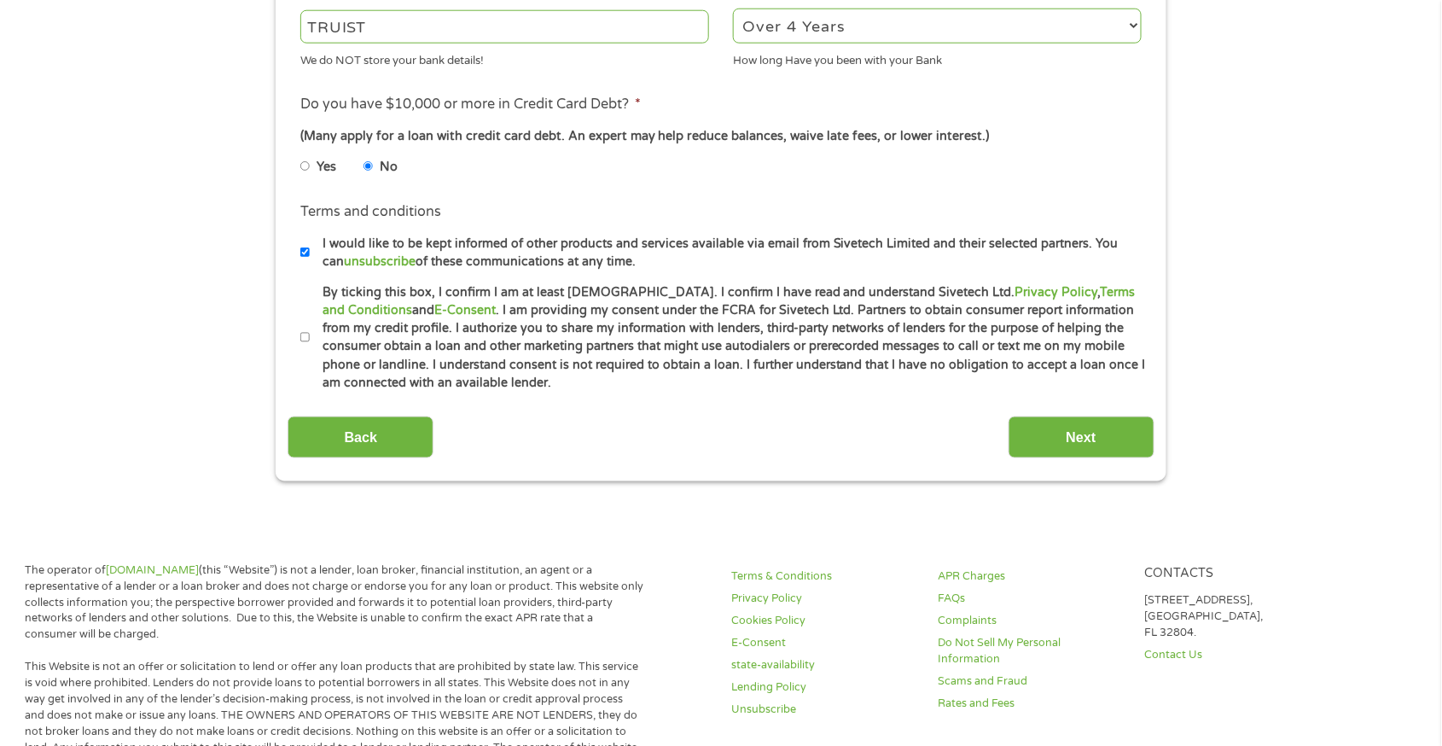
click at [308, 251] on input "I would like to be kept informed of other products and services available via e…" at bounding box center [305, 252] width 10 height 27
checkbox input "false"
click at [302, 339] on input "By ticking this box, I confirm I am at least [DEMOGRAPHIC_DATA]. I confirm I ha…" at bounding box center [305, 337] width 10 height 27
checkbox input "true"
click at [1081, 441] on input "Next" at bounding box center [1082, 437] width 146 height 42
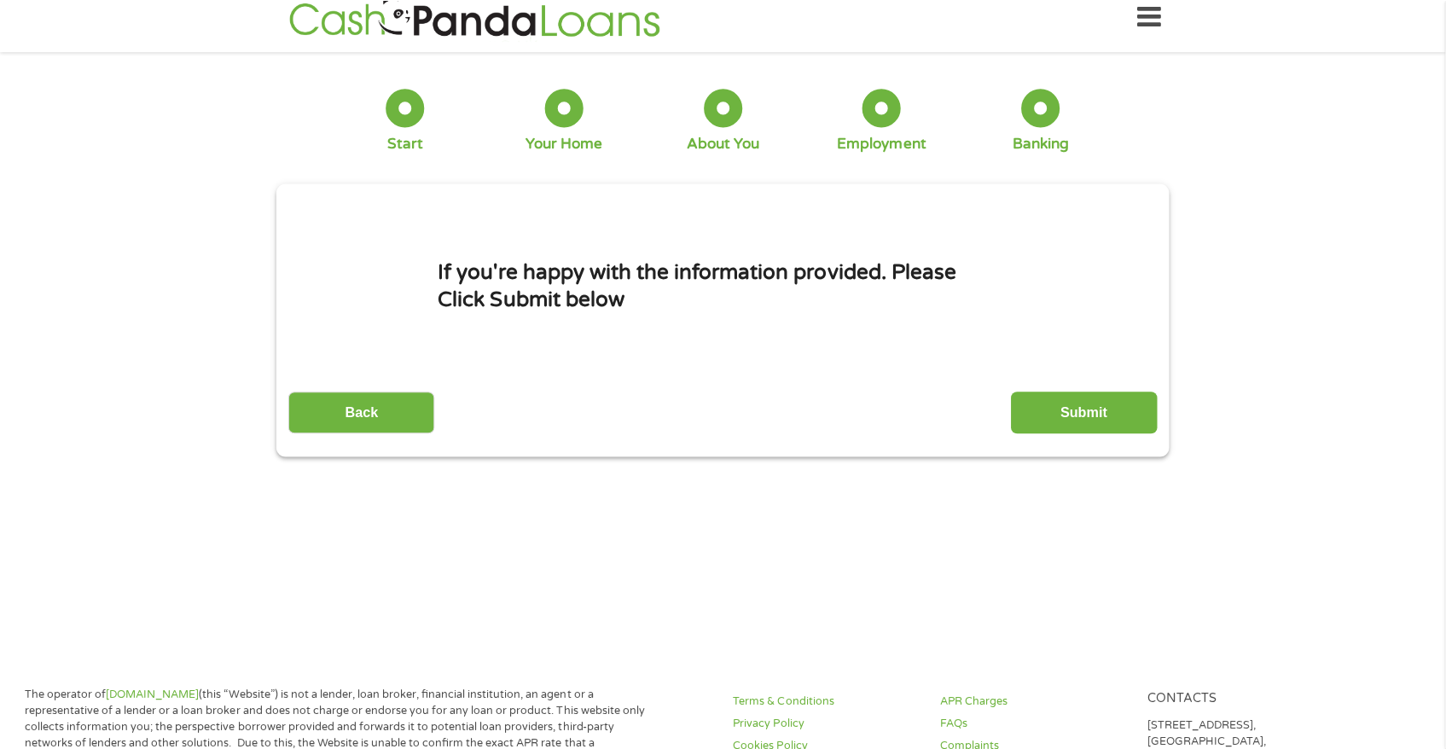
scroll to position [0, 0]
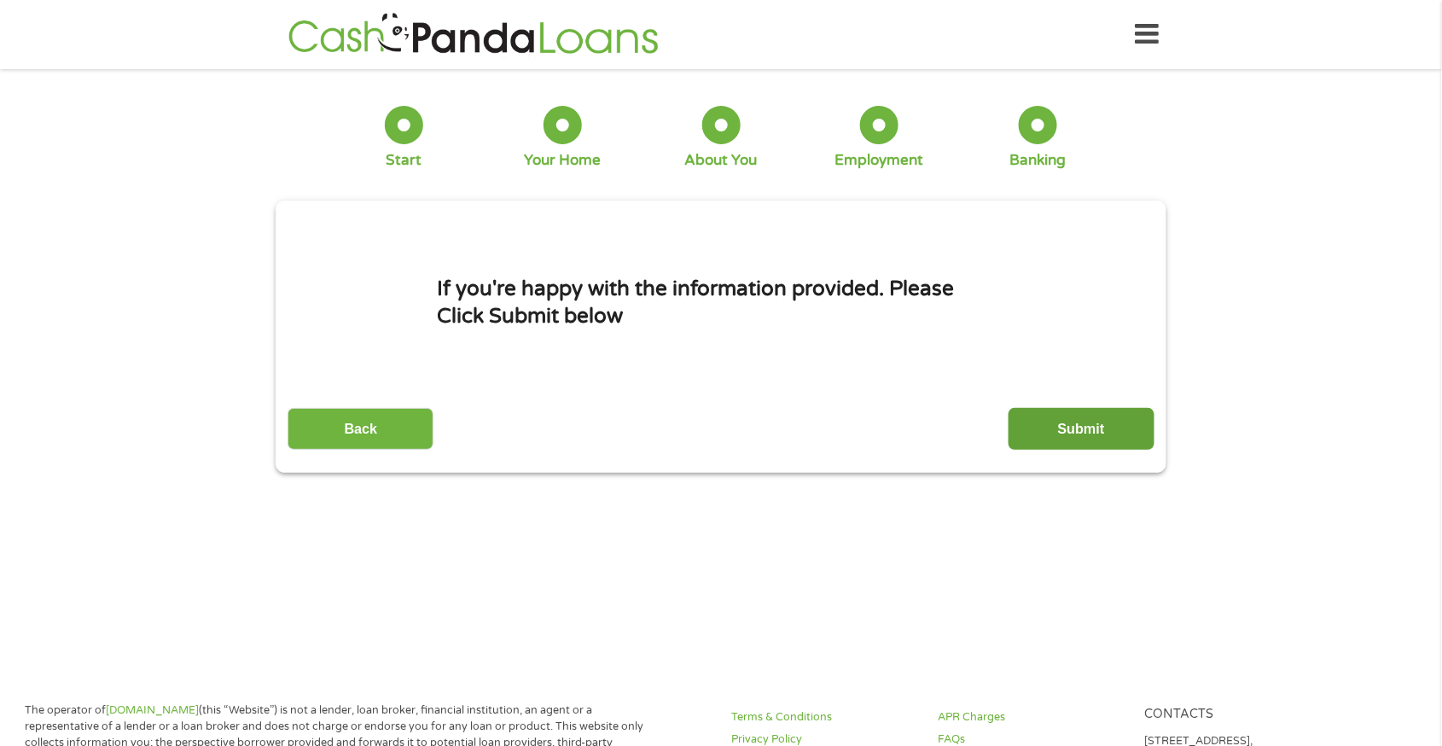
click at [1063, 427] on input "Submit" at bounding box center [1082, 429] width 146 height 42
